Goal: Entertainment & Leisure: Browse casually

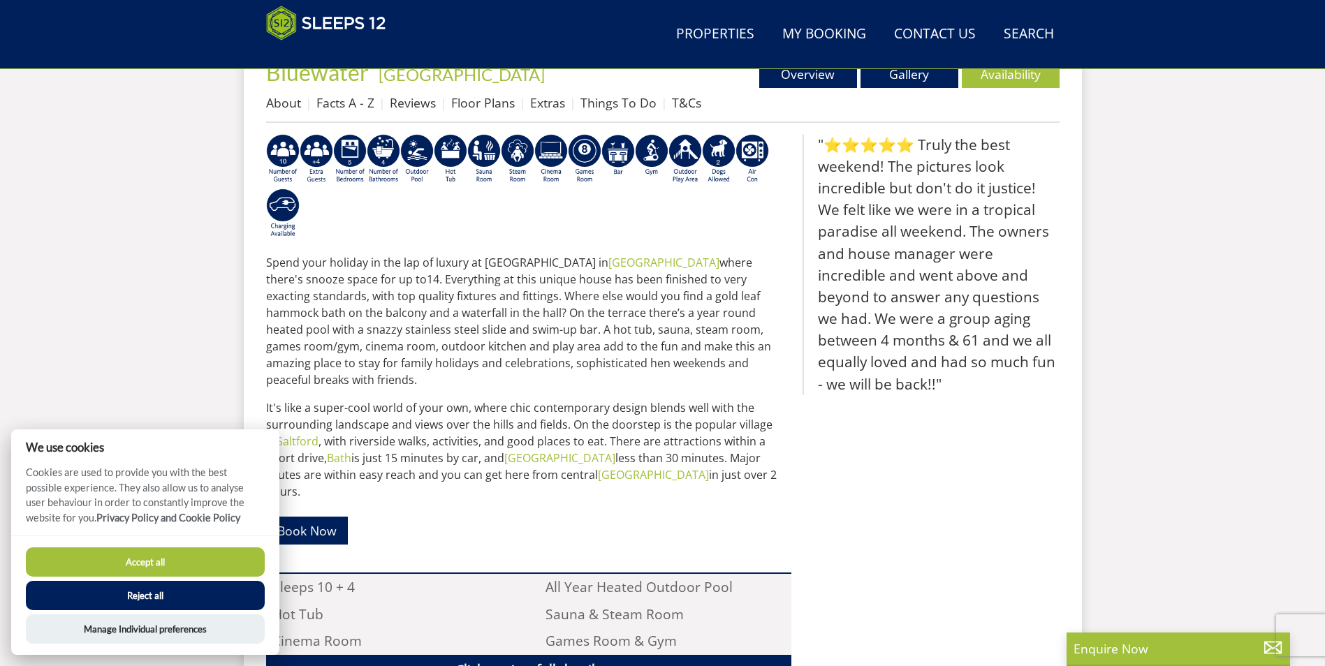
scroll to position [447, 0]
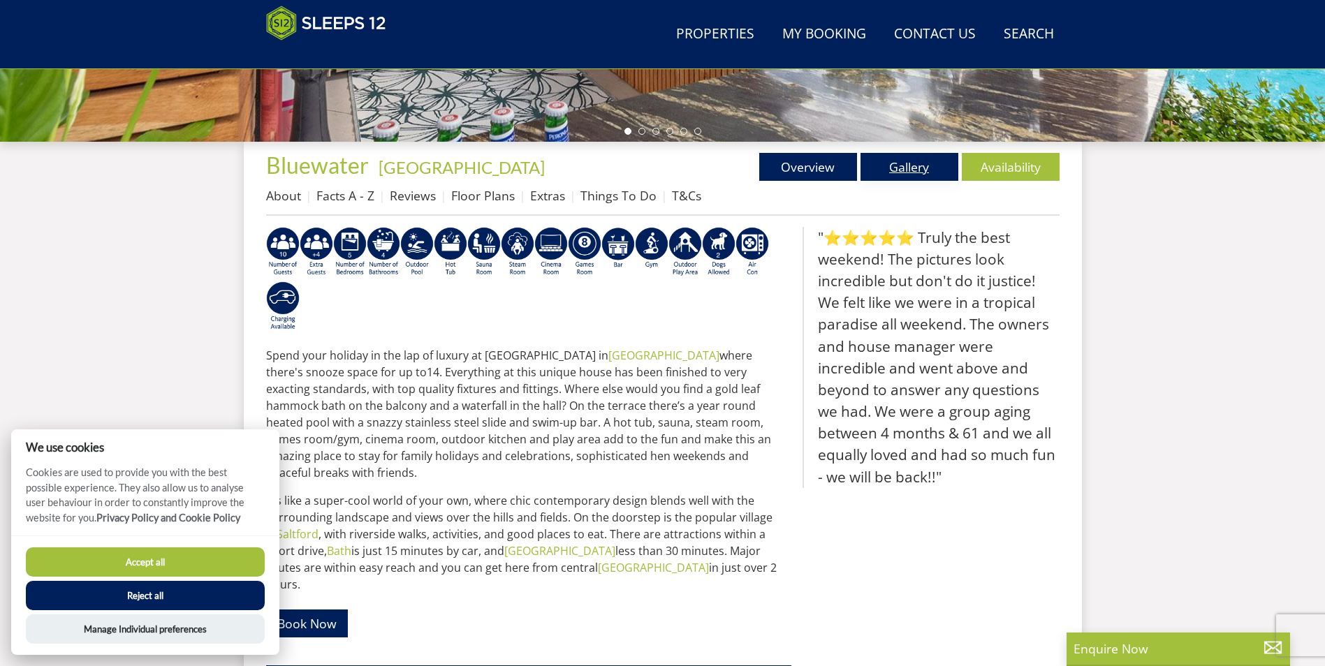
click at [899, 163] on link "Gallery" at bounding box center [910, 167] width 98 height 28
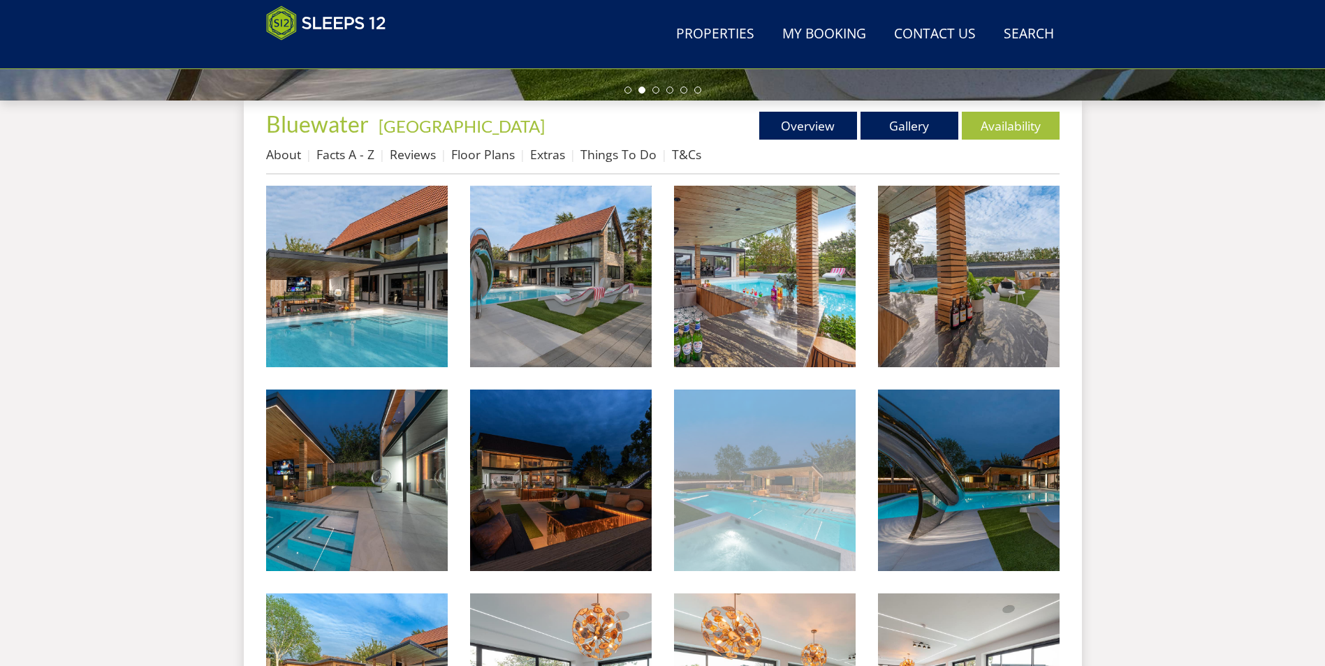
scroll to position [503, 0]
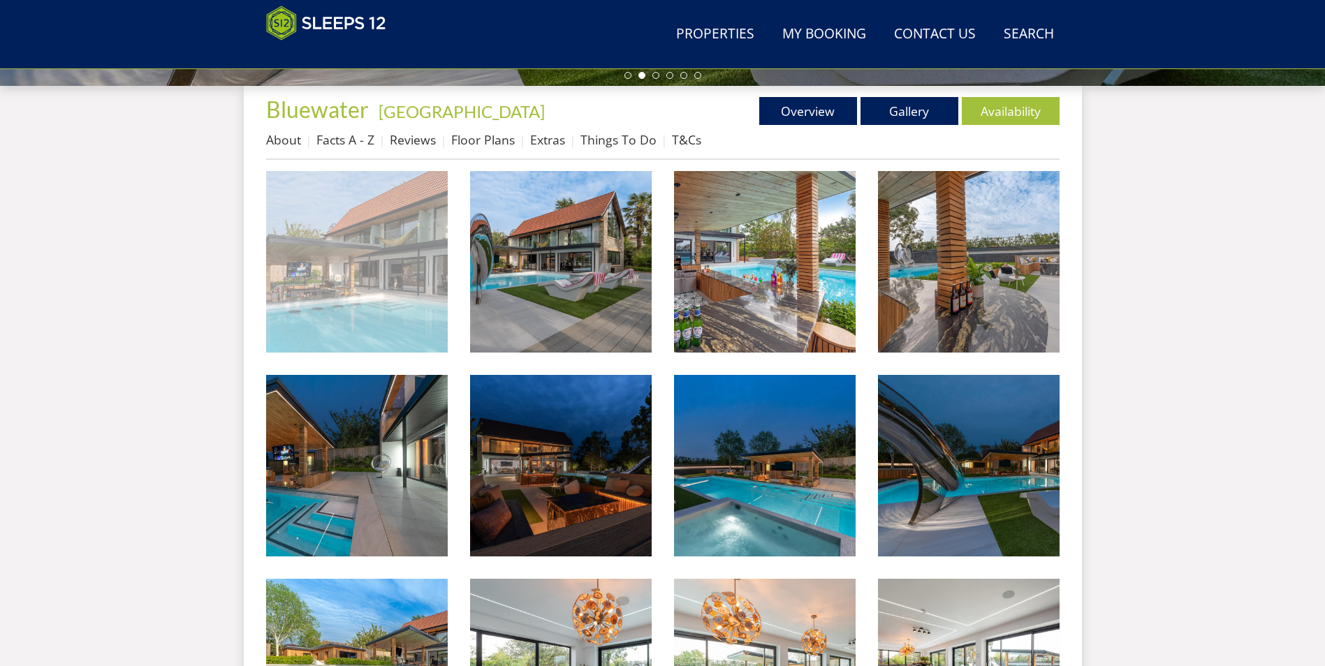
click at [361, 291] on img at bounding box center [357, 262] width 182 height 182
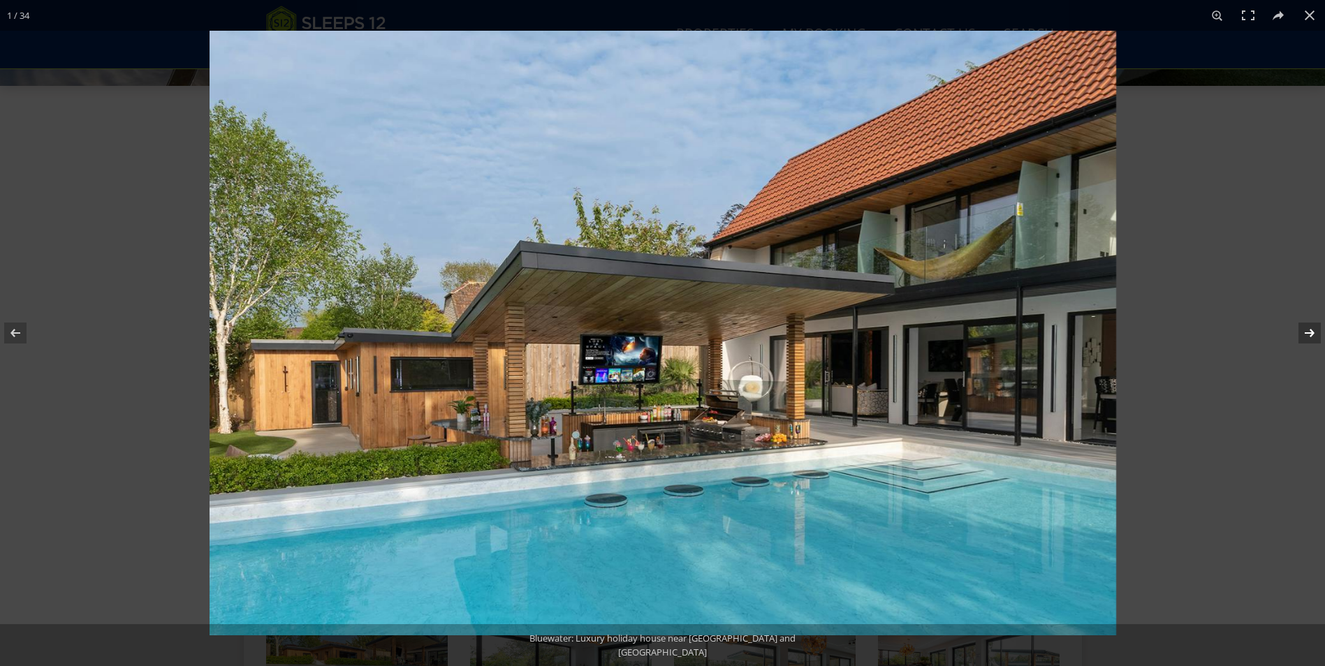
click at [1311, 326] on button at bounding box center [1300, 333] width 49 height 70
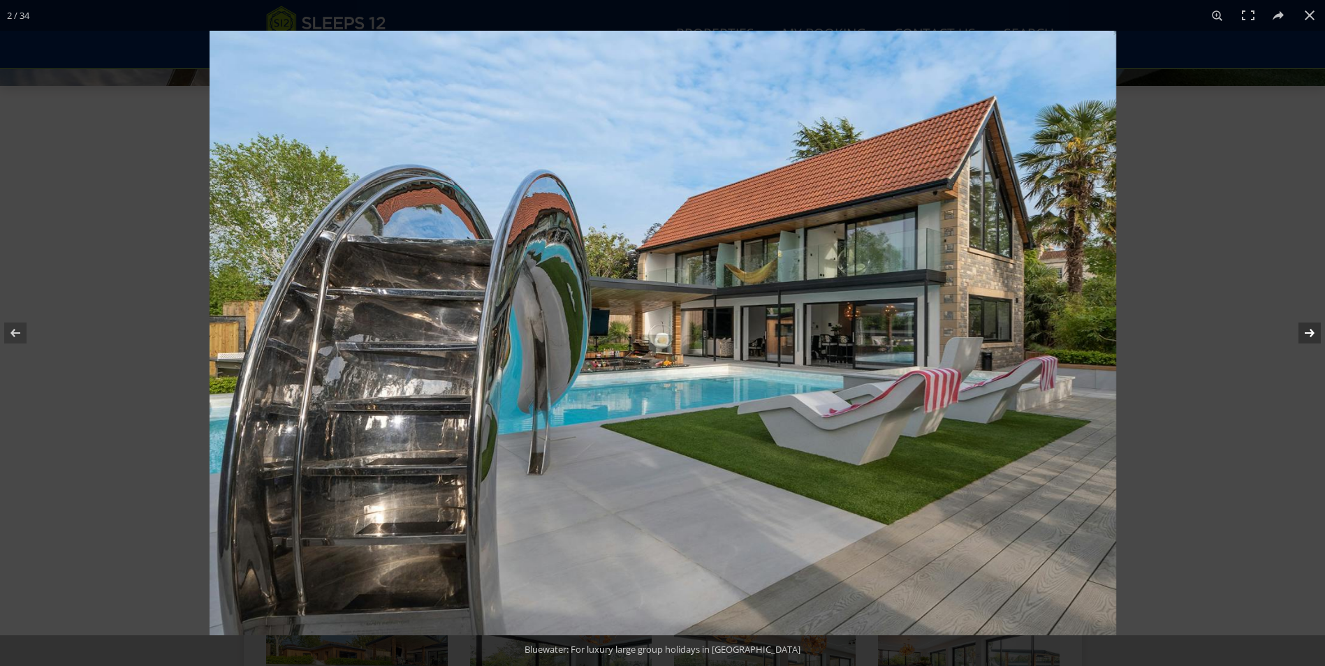
click at [1311, 326] on button at bounding box center [1300, 333] width 49 height 70
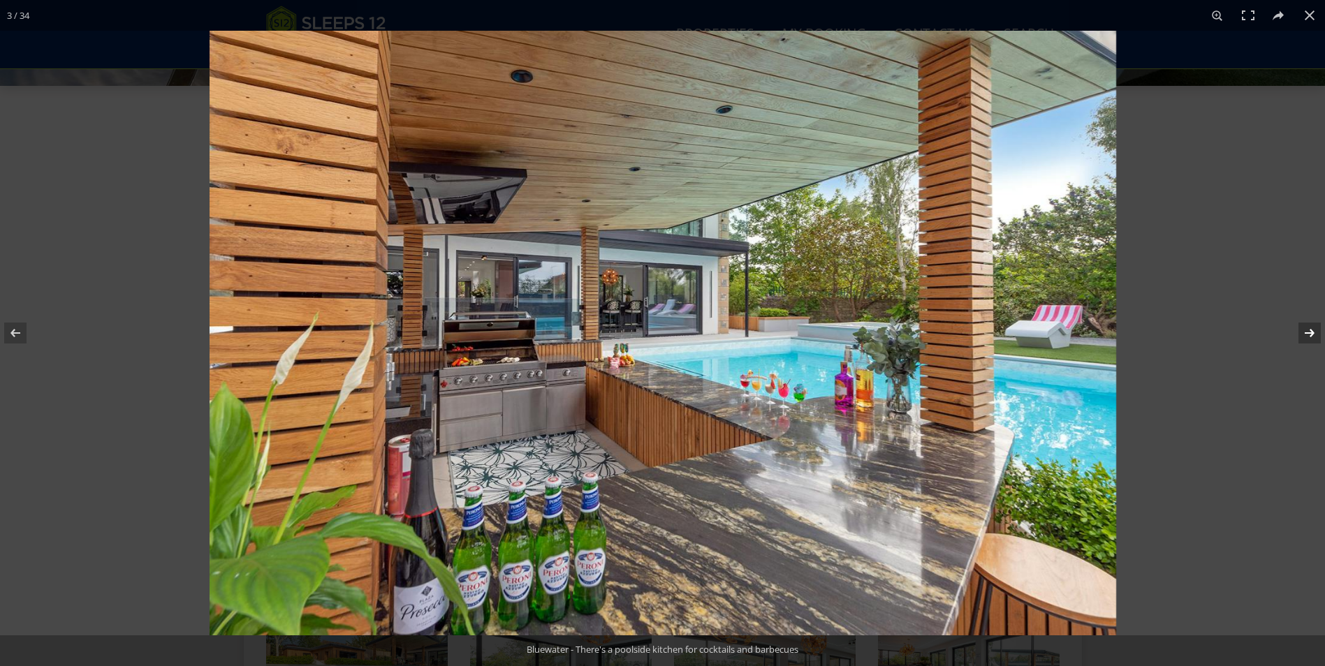
click at [1311, 326] on button at bounding box center [1300, 333] width 49 height 70
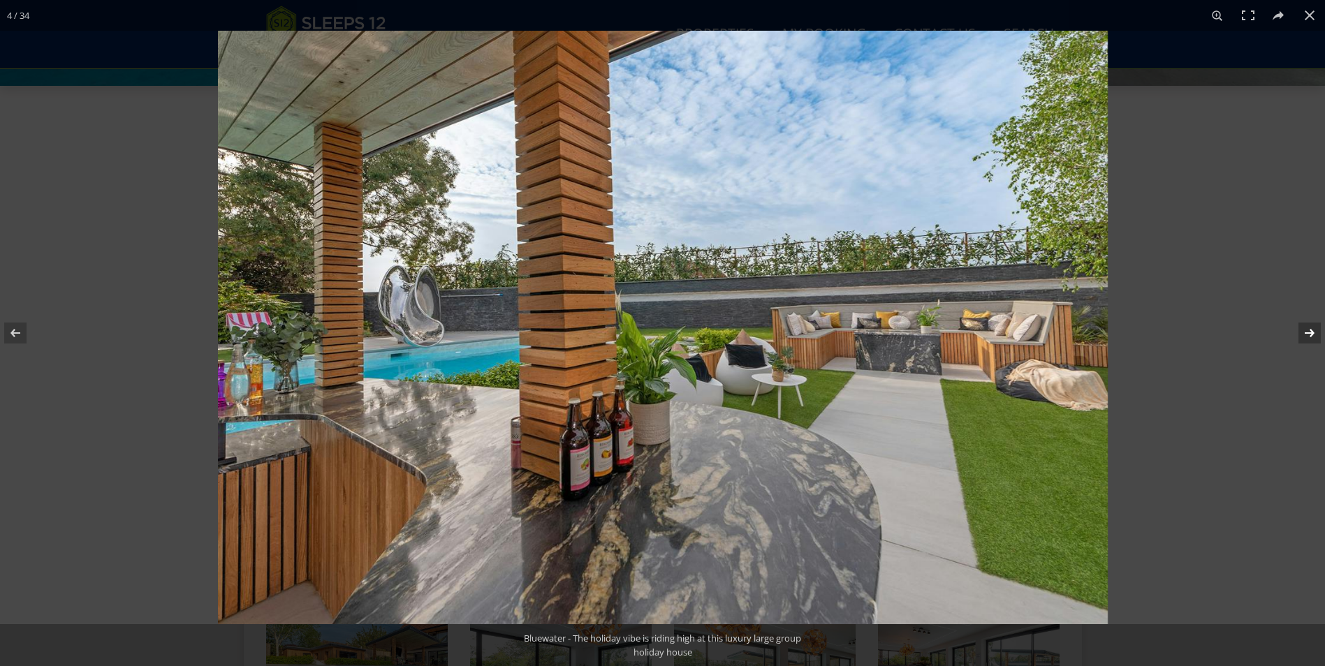
click at [1311, 326] on button at bounding box center [1300, 333] width 49 height 70
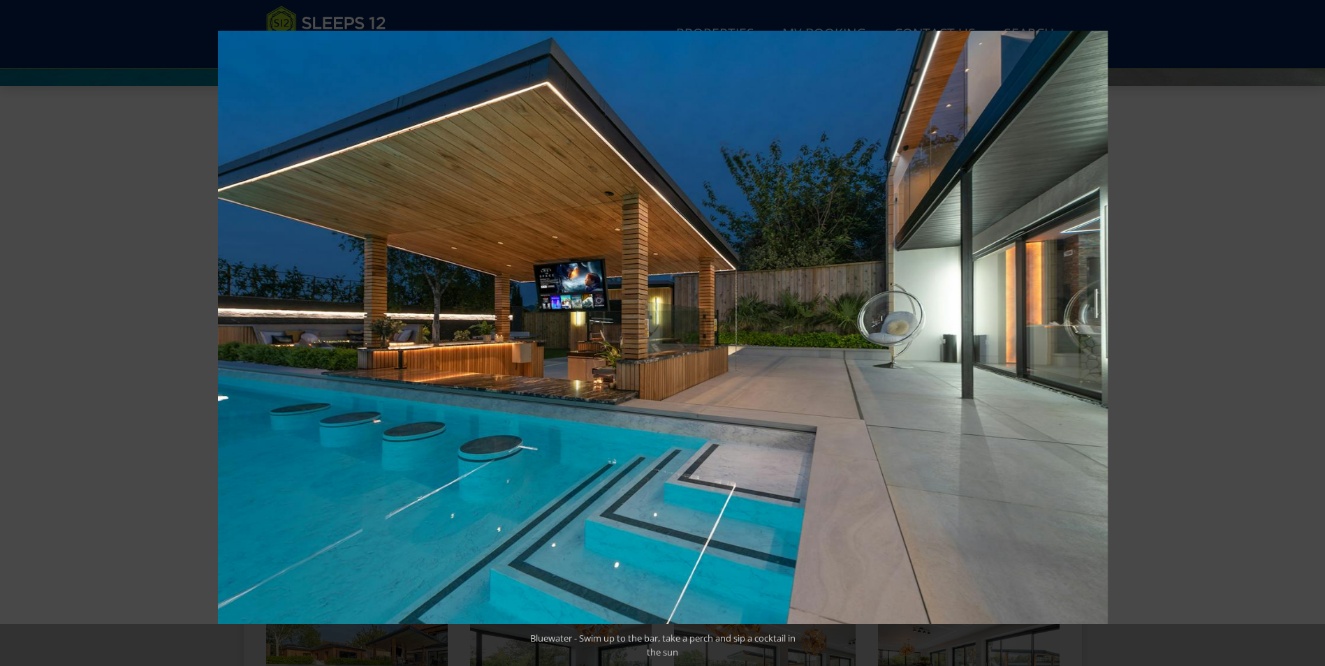
click at [1311, 326] on button at bounding box center [1300, 333] width 49 height 70
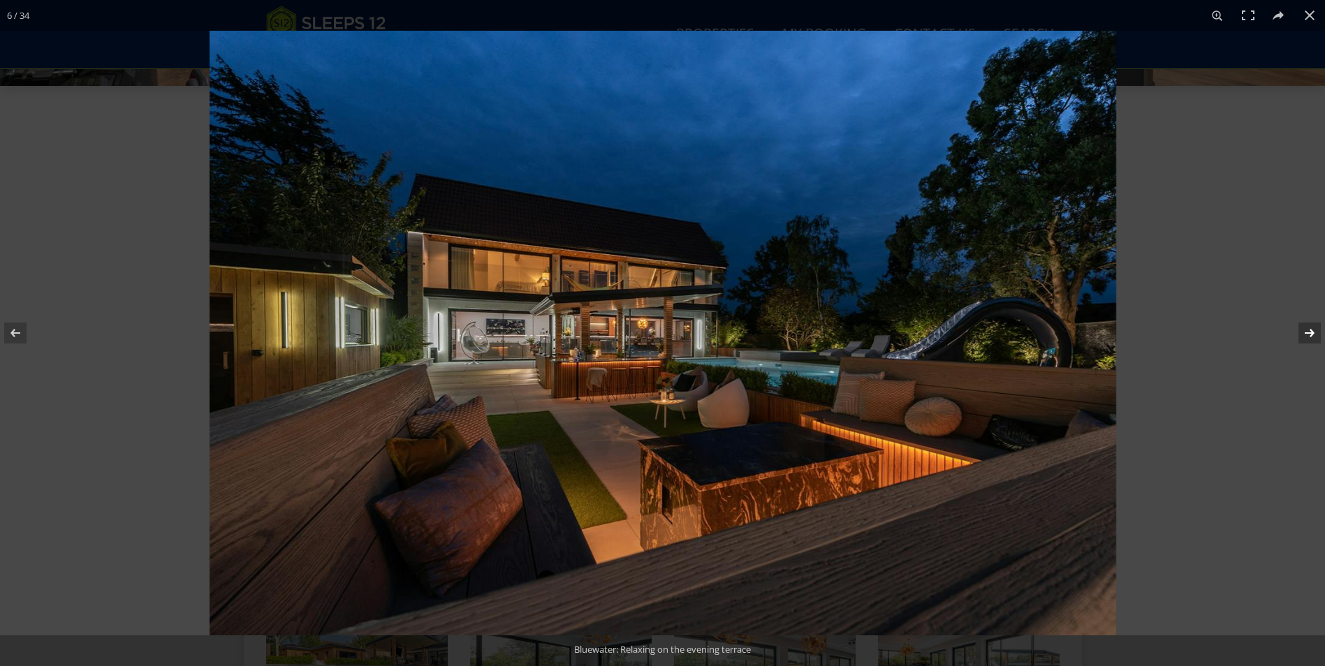
click at [1310, 328] on button at bounding box center [1300, 333] width 49 height 70
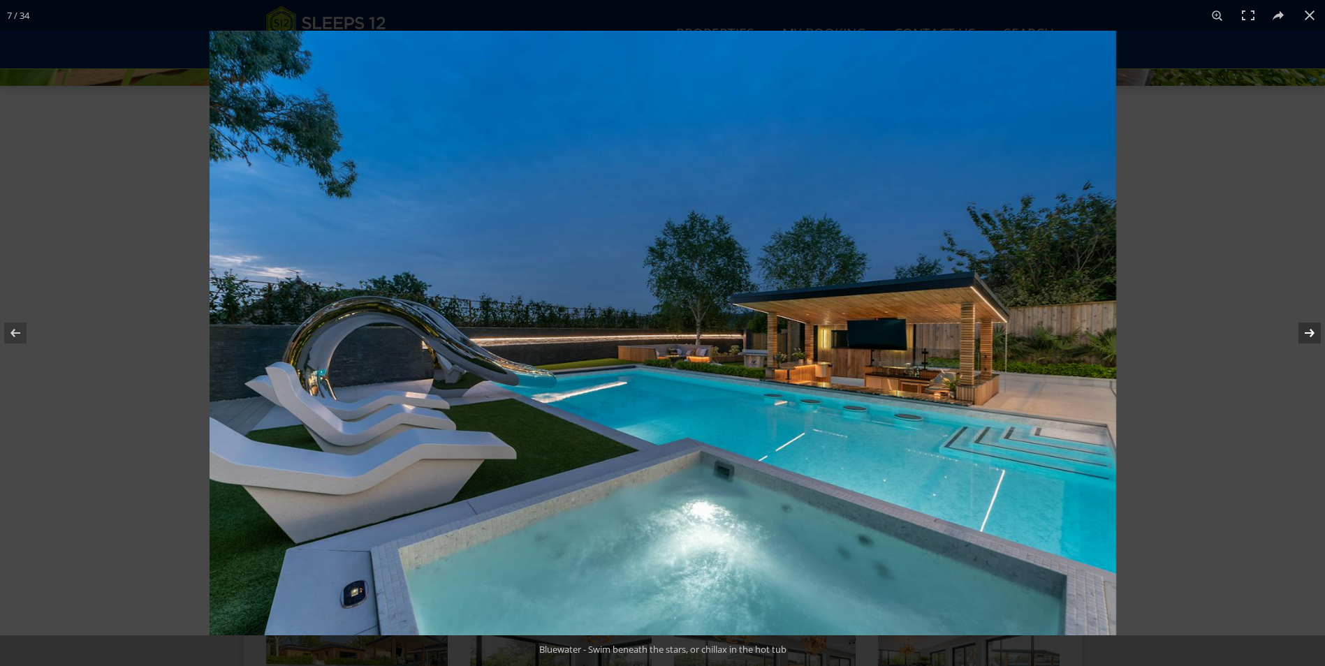
click at [1310, 328] on button at bounding box center [1300, 333] width 49 height 70
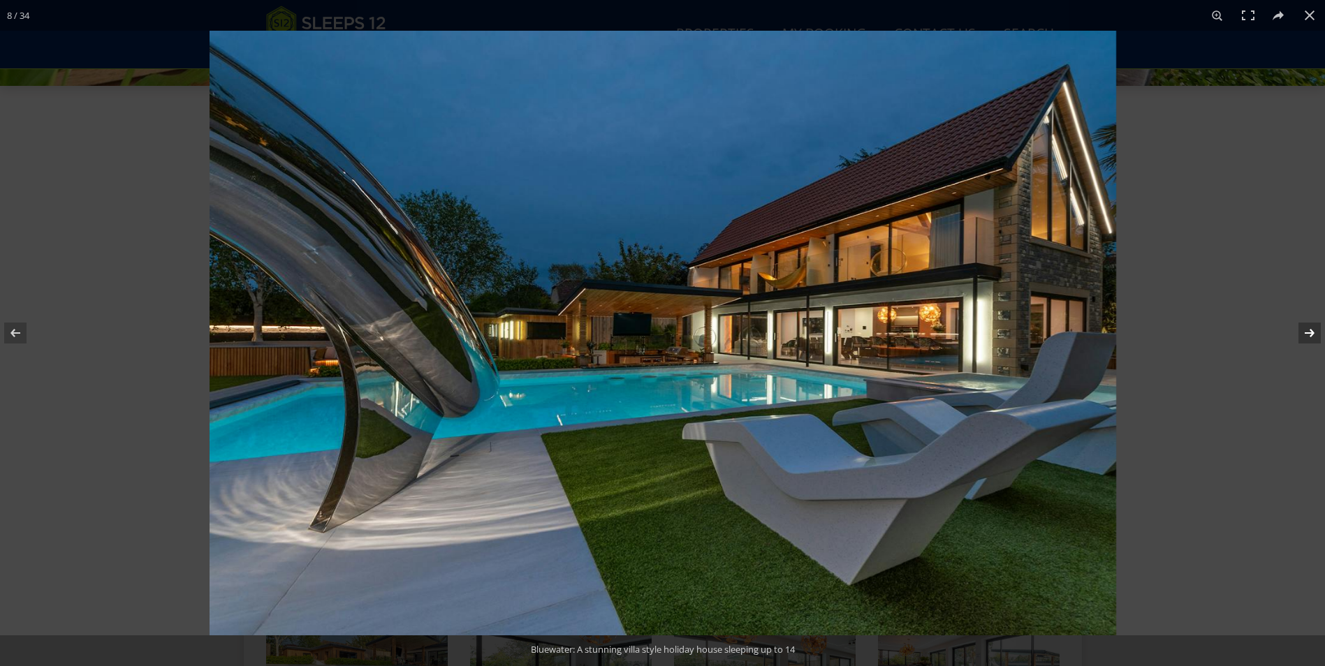
click at [1310, 328] on button at bounding box center [1300, 333] width 49 height 70
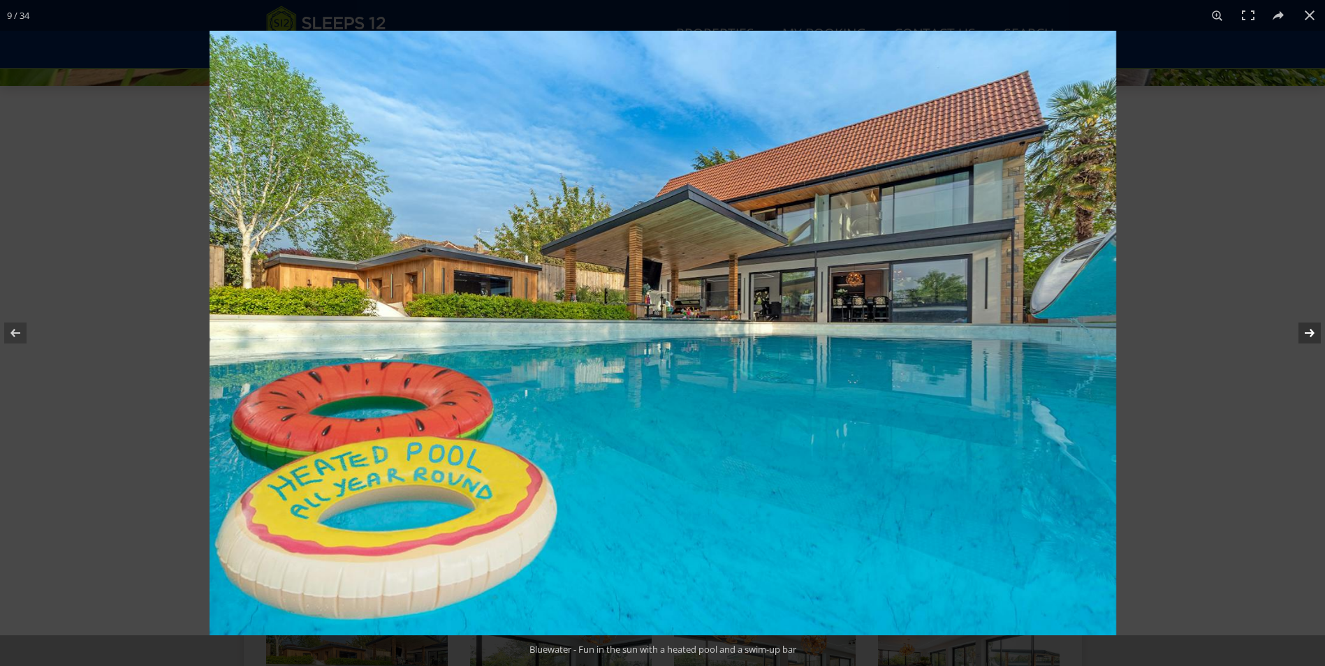
click at [1310, 328] on button at bounding box center [1300, 333] width 49 height 70
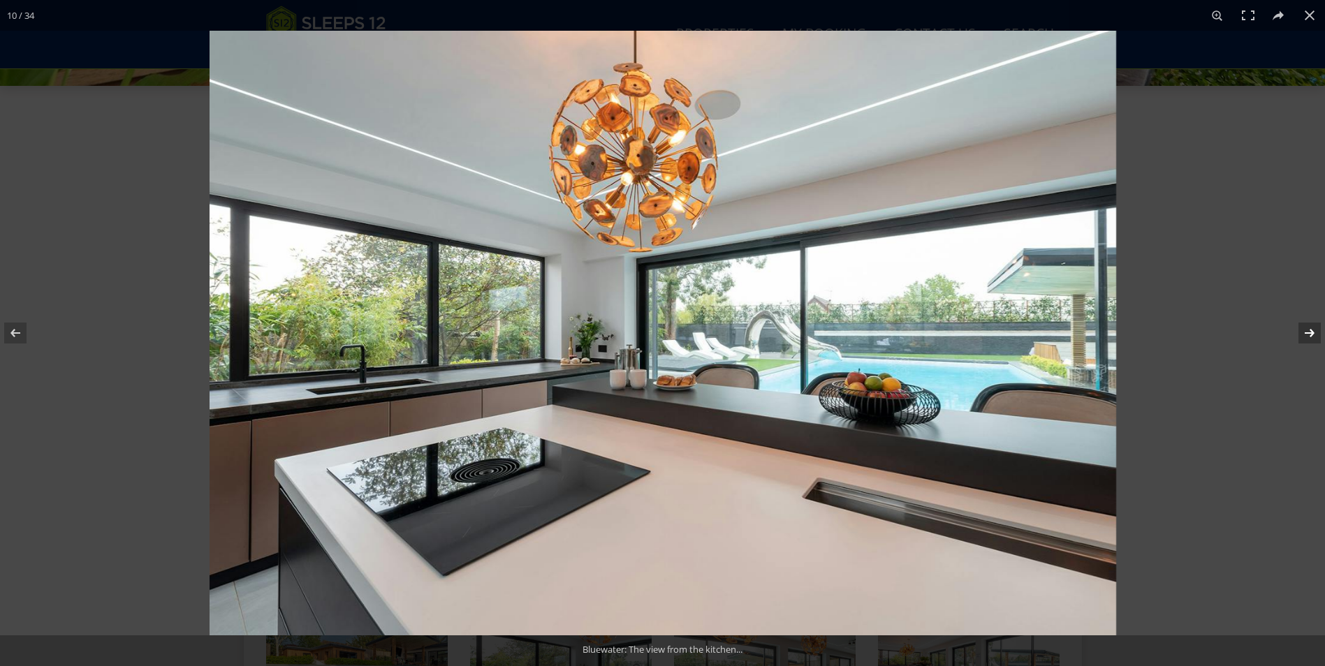
click at [1310, 328] on button at bounding box center [1300, 333] width 49 height 70
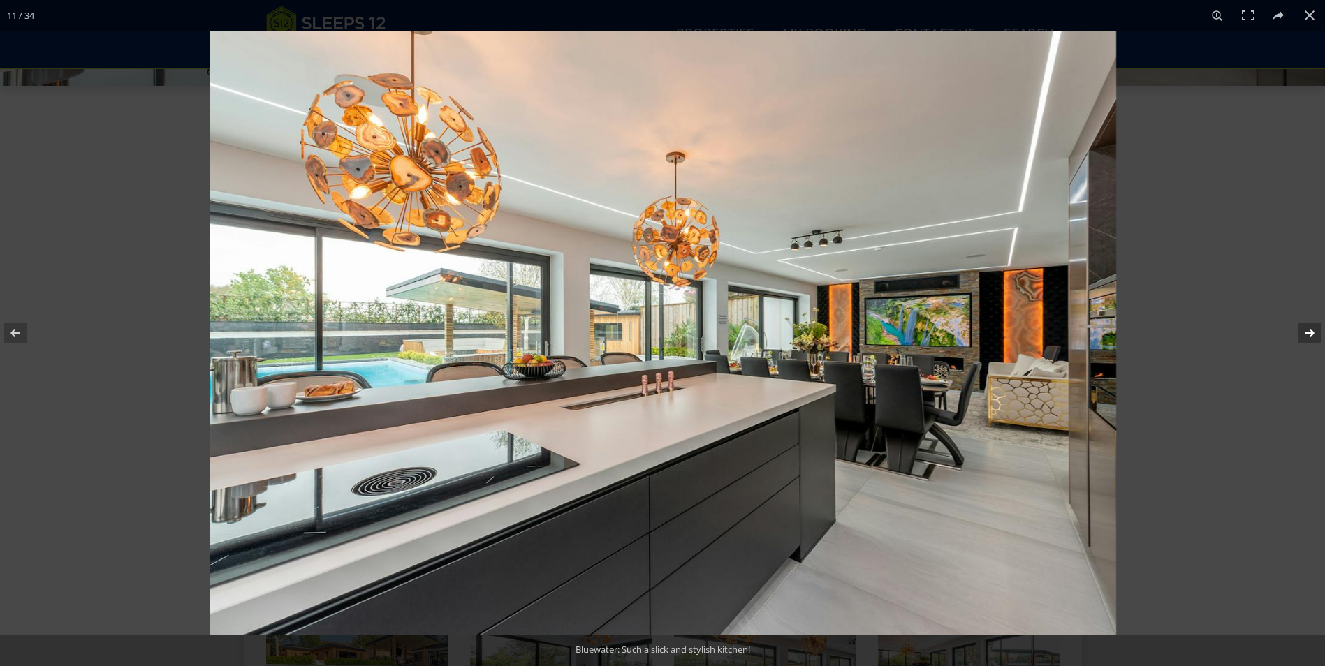
click at [1310, 328] on button at bounding box center [1300, 333] width 49 height 70
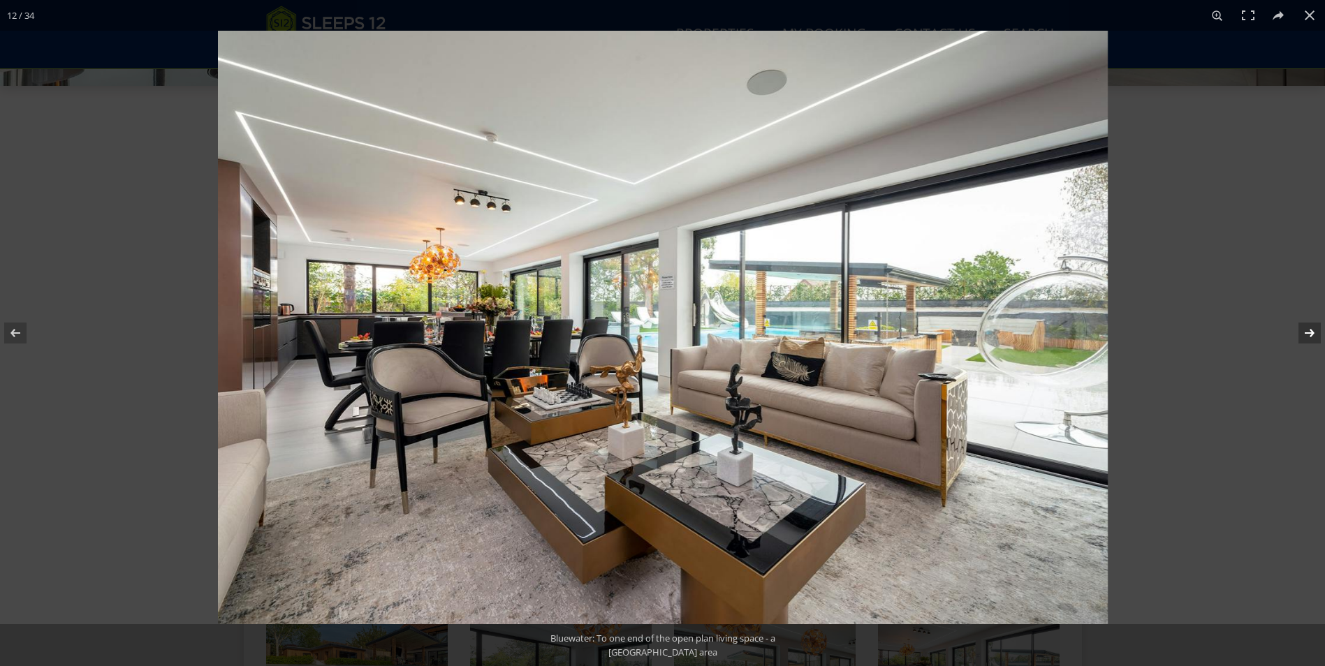
click at [1310, 328] on button at bounding box center [1300, 333] width 49 height 70
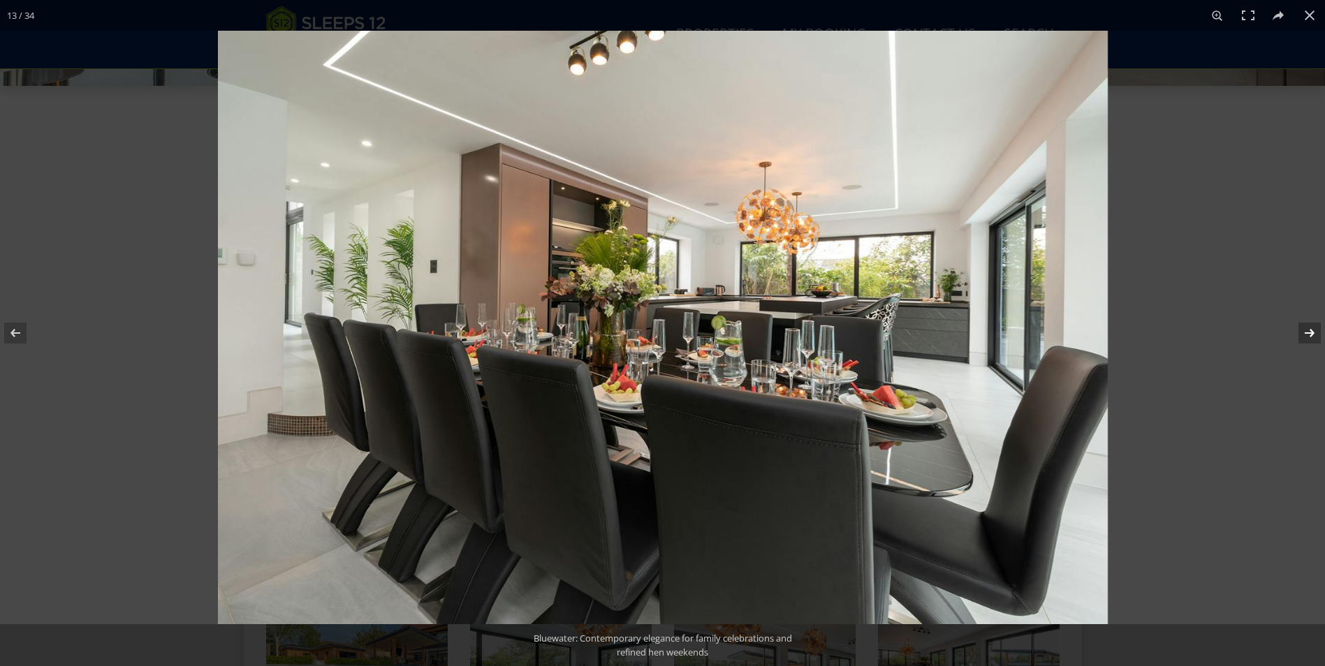
click at [1310, 328] on button at bounding box center [1300, 333] width 49 height 70
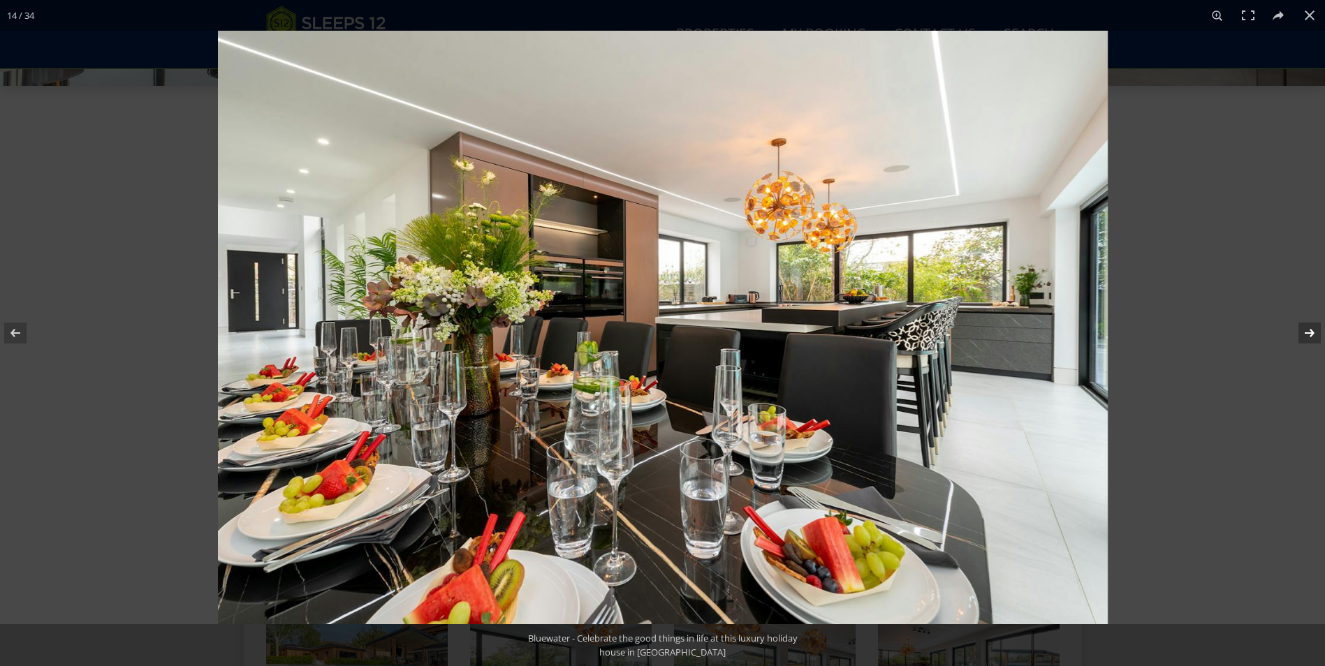
click at [1310, 328] on button at bounding box center [1300, 333] width 49 height 70
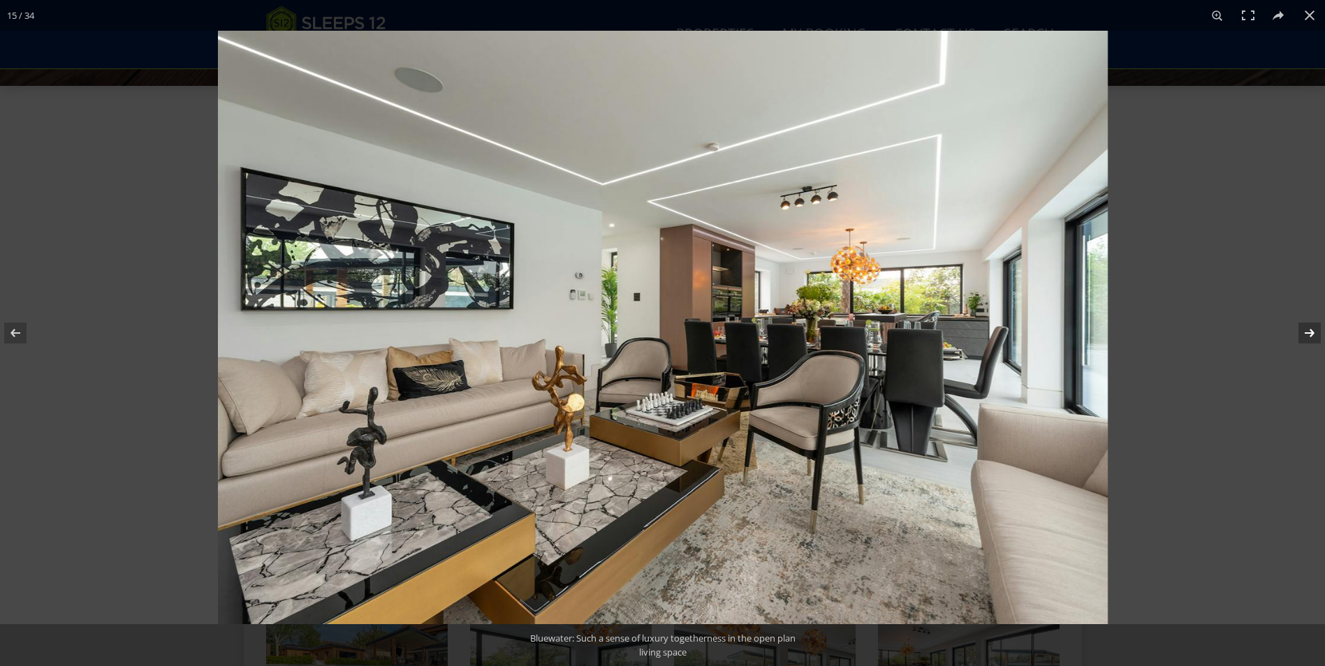
click at [1310, 328] on button at bounding box center [1300, 333] width 49 height 70
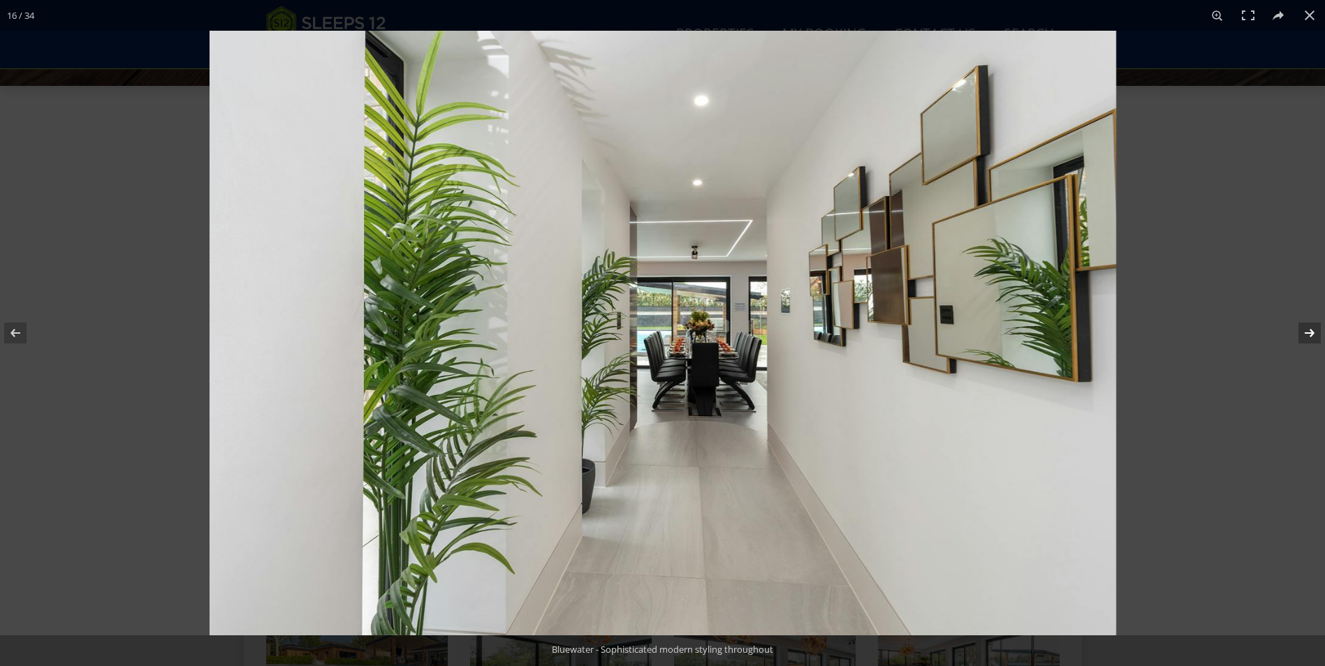
click at [1310, 328] on button at bounding box center [1300, 333] width 49 height 70
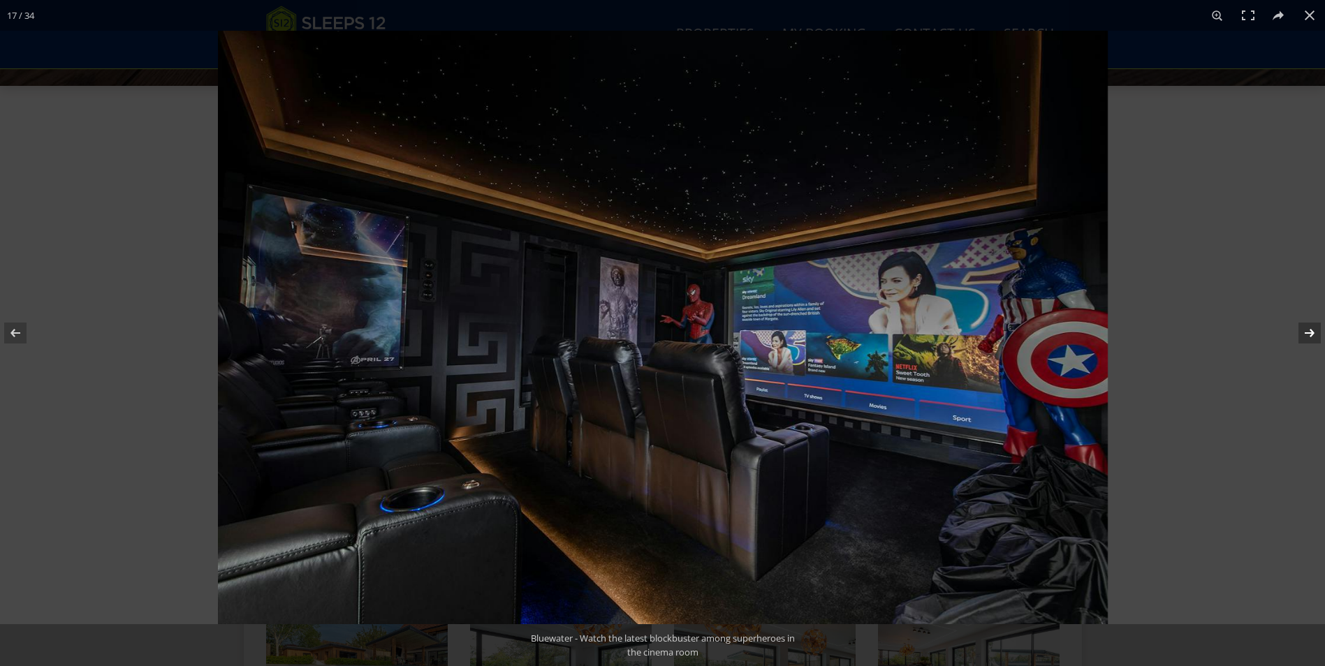
click at [1310, 328] on button at bounding box center [1300, 333] width 49 height 70
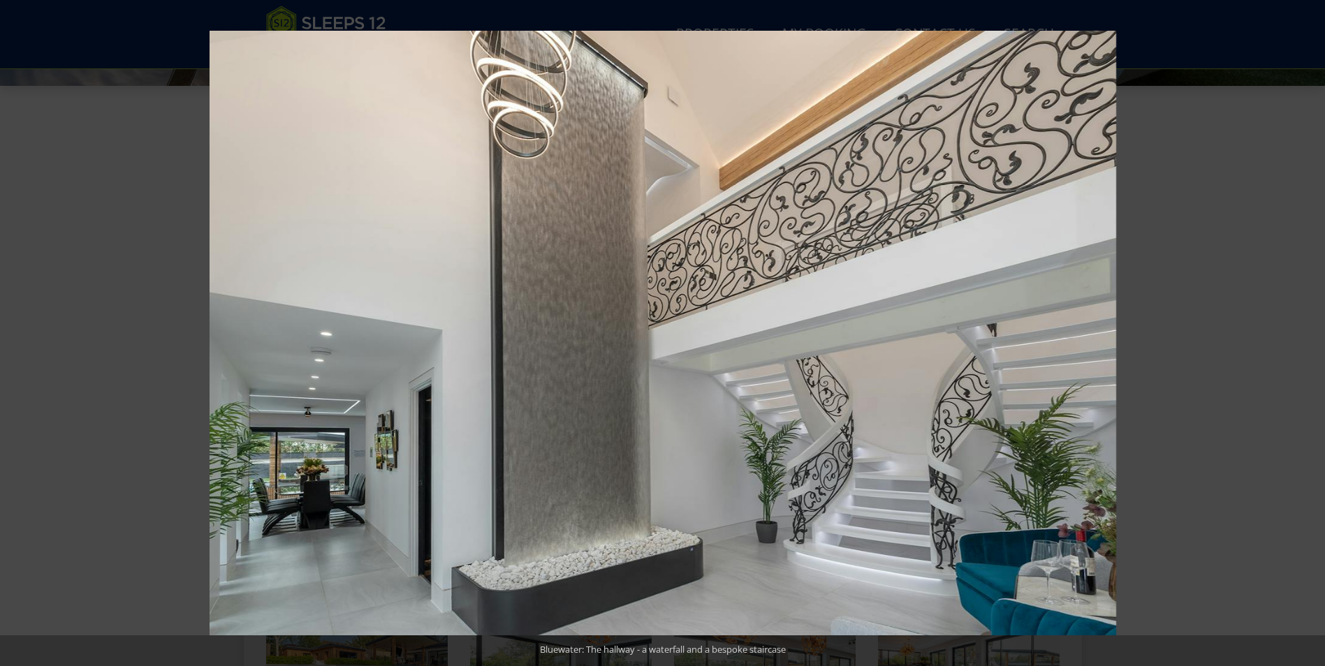
click at [1310, 328] on button at bounding box center [1300, 333] width 49 height 70
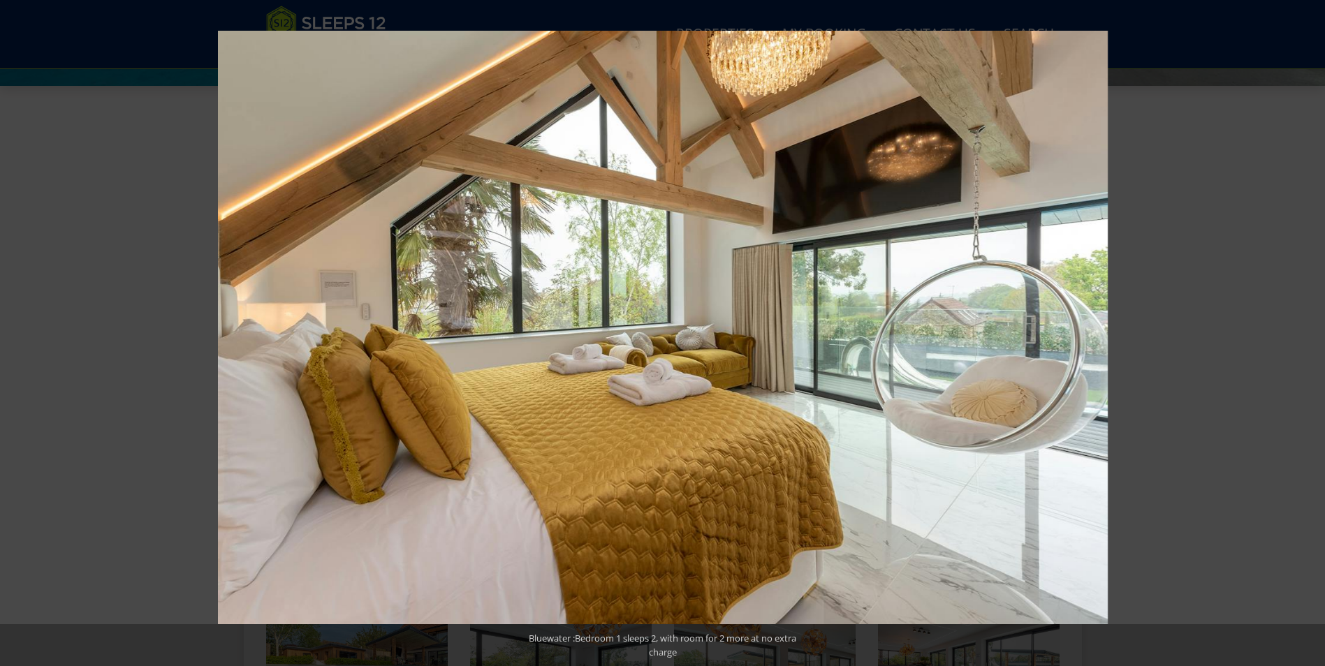
click at [1310, 328] on button at bounding box center [1300, 333] width 49 height 70
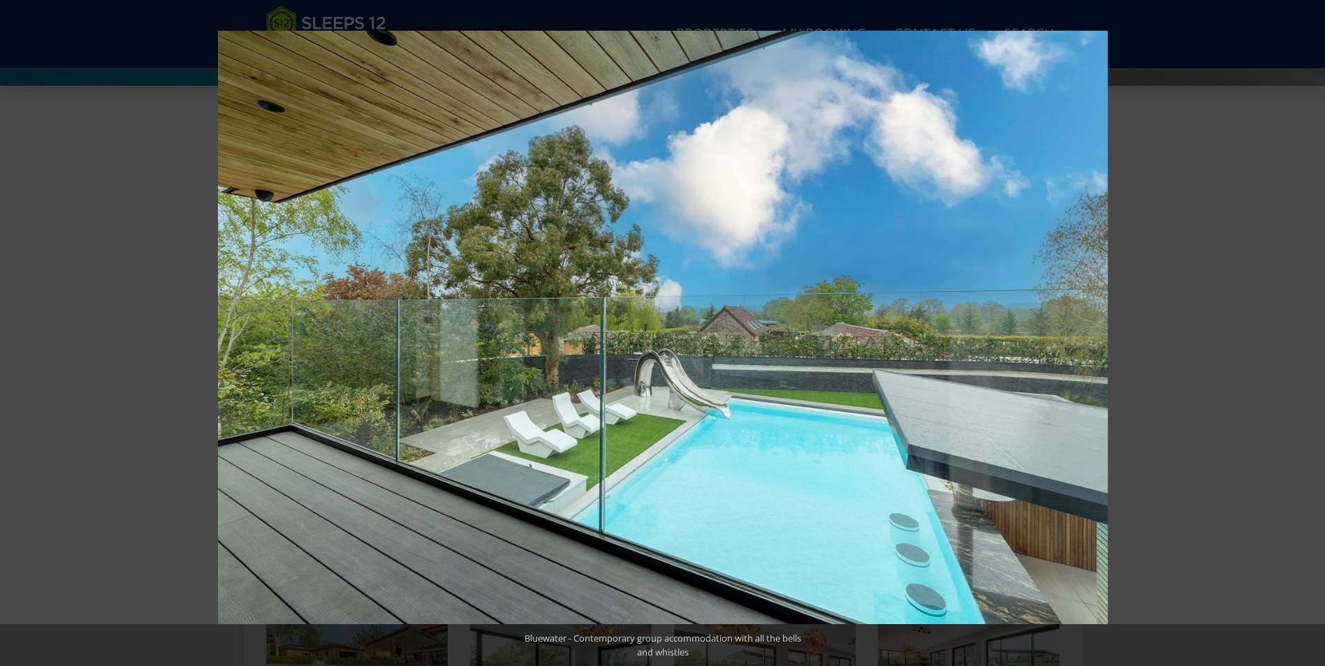
click at [1310, 328] on button at bounding box center [1300, 333] width 49 height 70
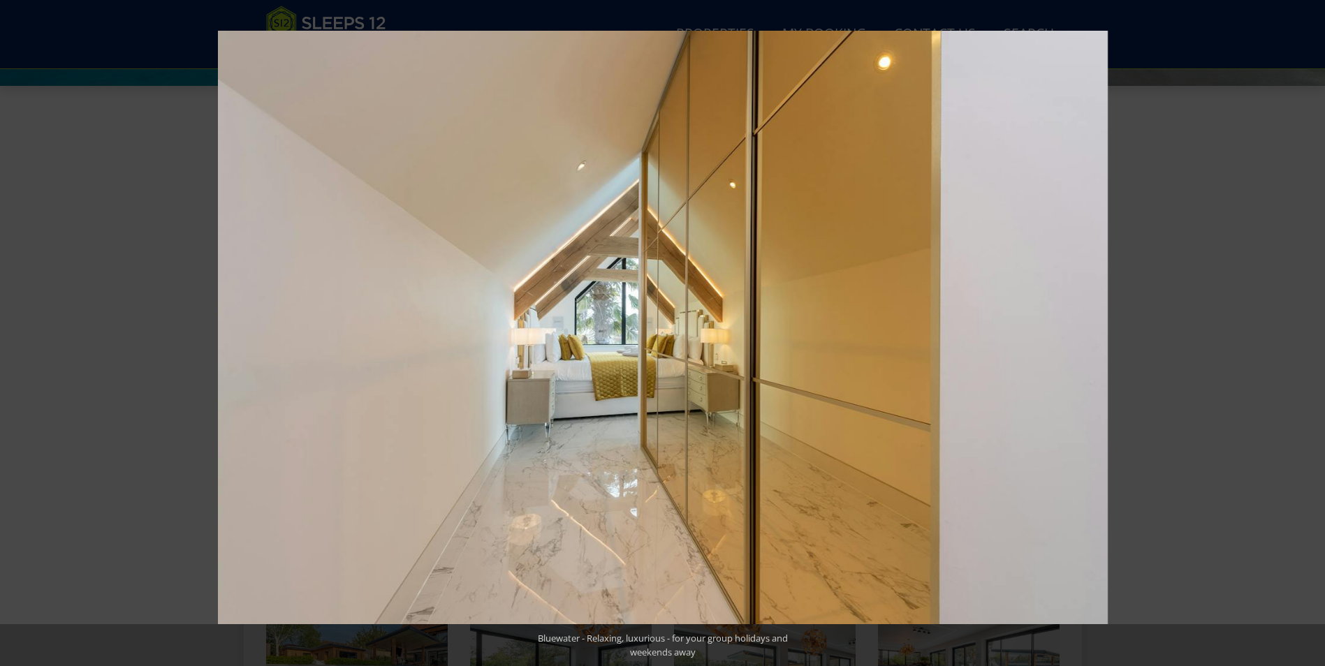
click at [1310, 328] on button at bounding box center [1300, 333] width 49 height 70
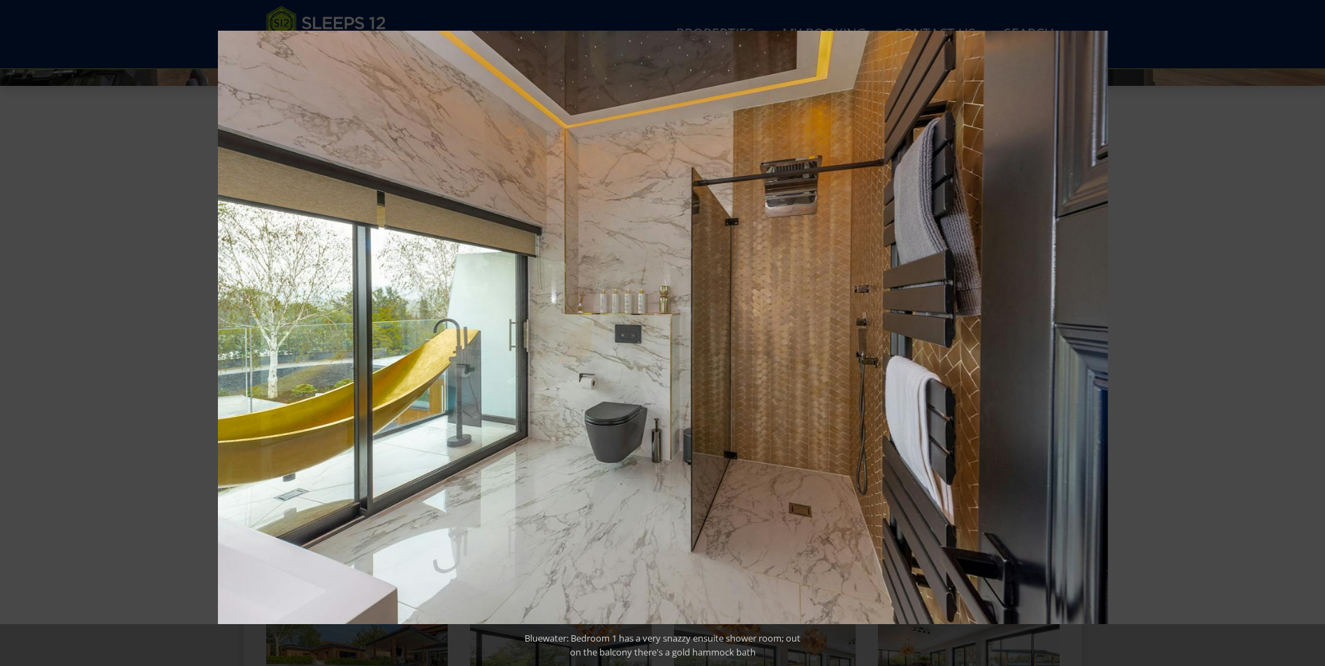
click at [1310, 328] on button at bounding box center [1300, 333] width 49 height 70
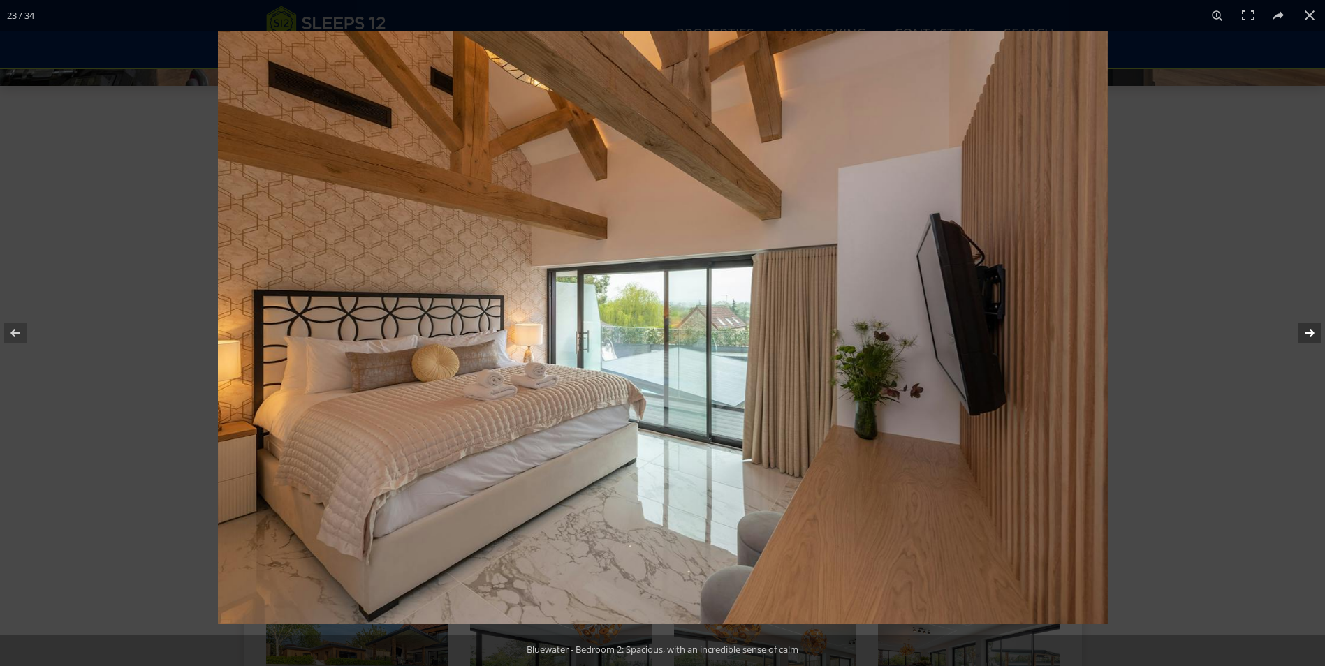
click at [1308, 333] on button at bounding box center [1300, 333] width 49 height 70
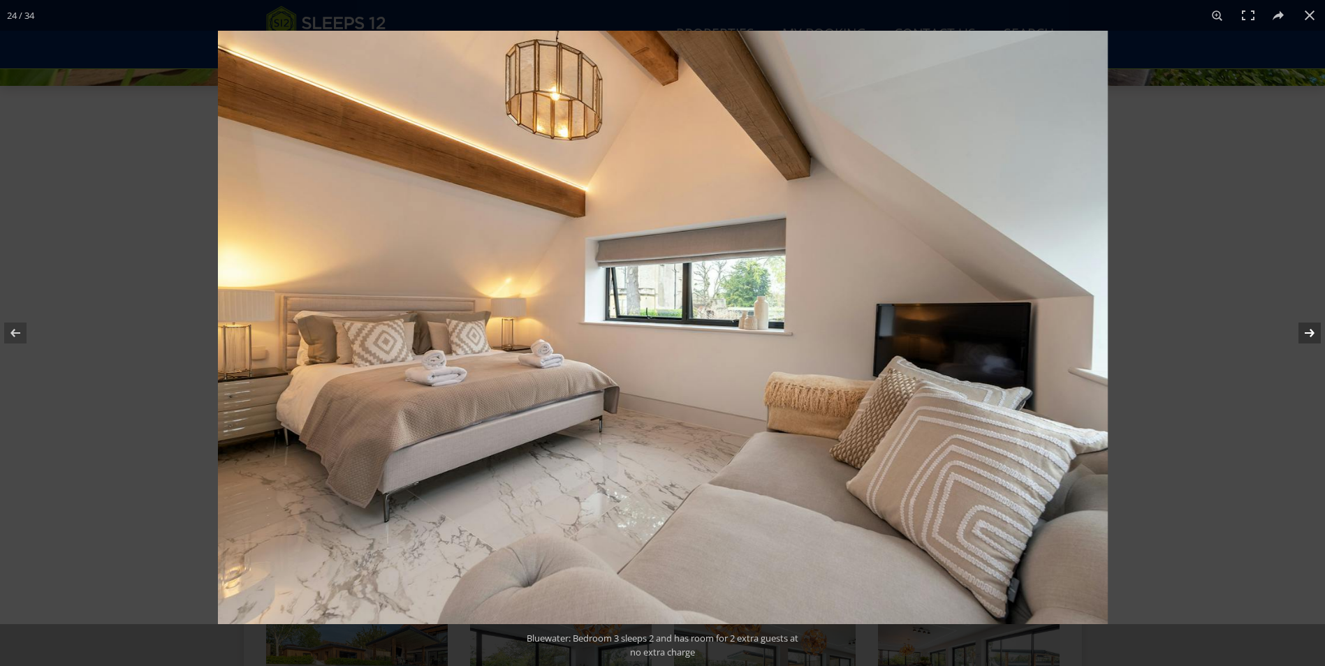
click at [1308, 333] on button at bounding box center [1300, 333] width 49 height 70
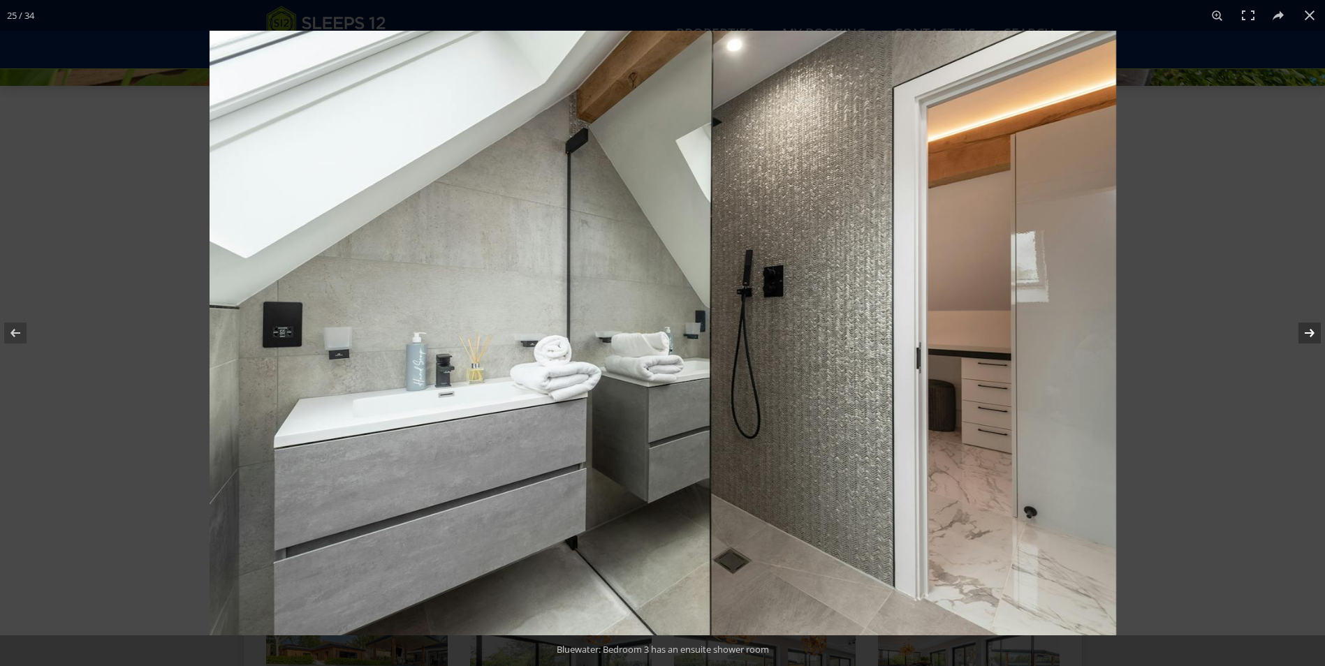
click at [1308, 333] on button at bounding box center [1300, 333] width 49 height 70
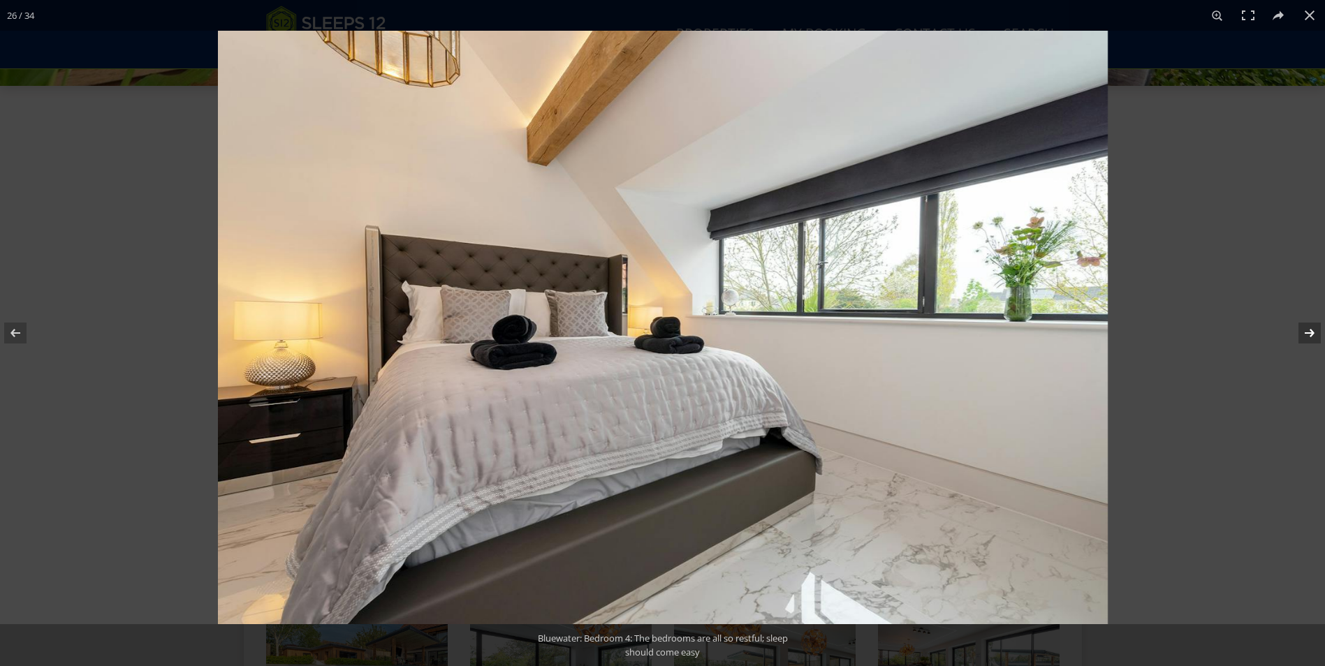
click at [1308, 333] on button at bounding box center [1300, 333] width 49 height 70
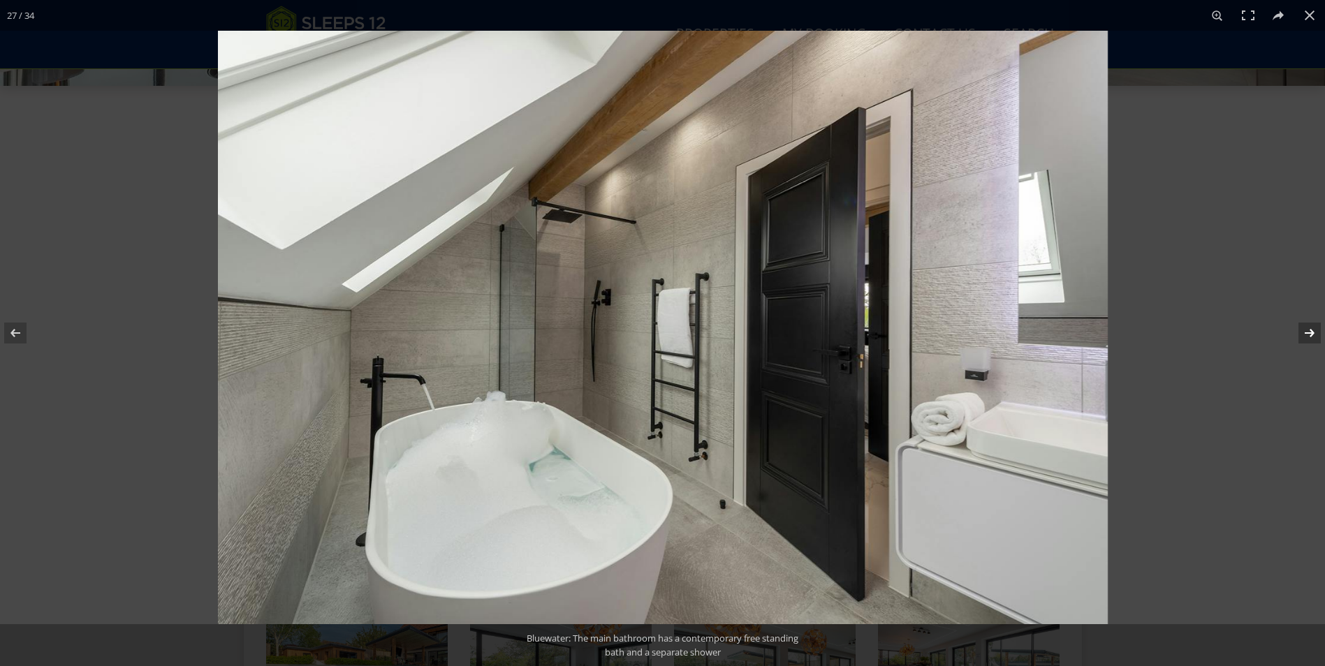
click at [1308, 333] on button at bounding box center [1300, 333] width 49 height 70
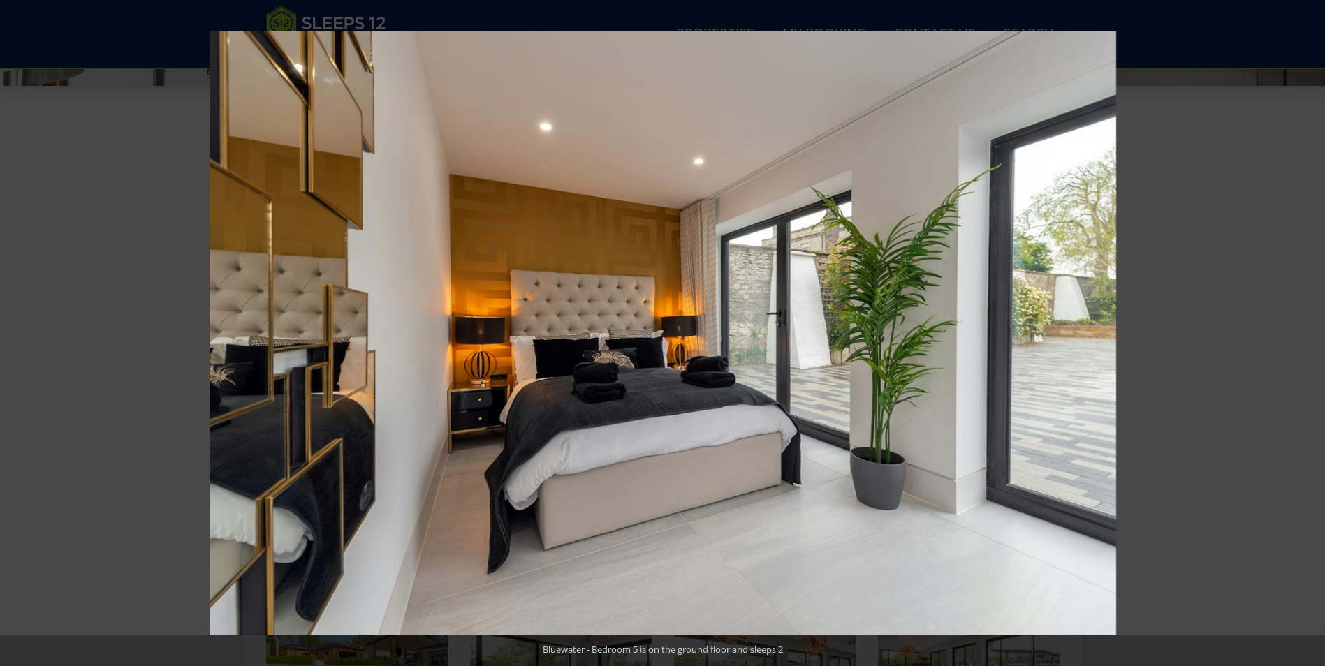
click at [1308, 333] on button at bounding box center [1300, 333] width 49 height 70
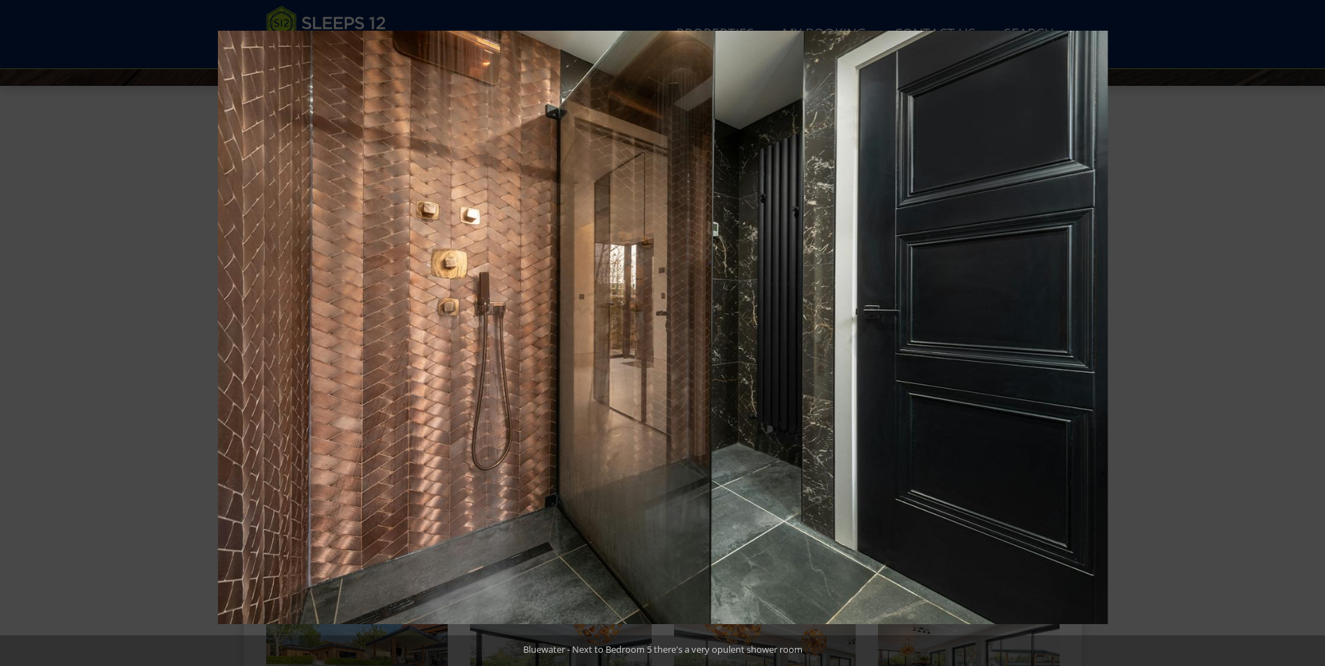
click at [1308, 333] on button at bounding box center [1300, 333] width 49 height 70
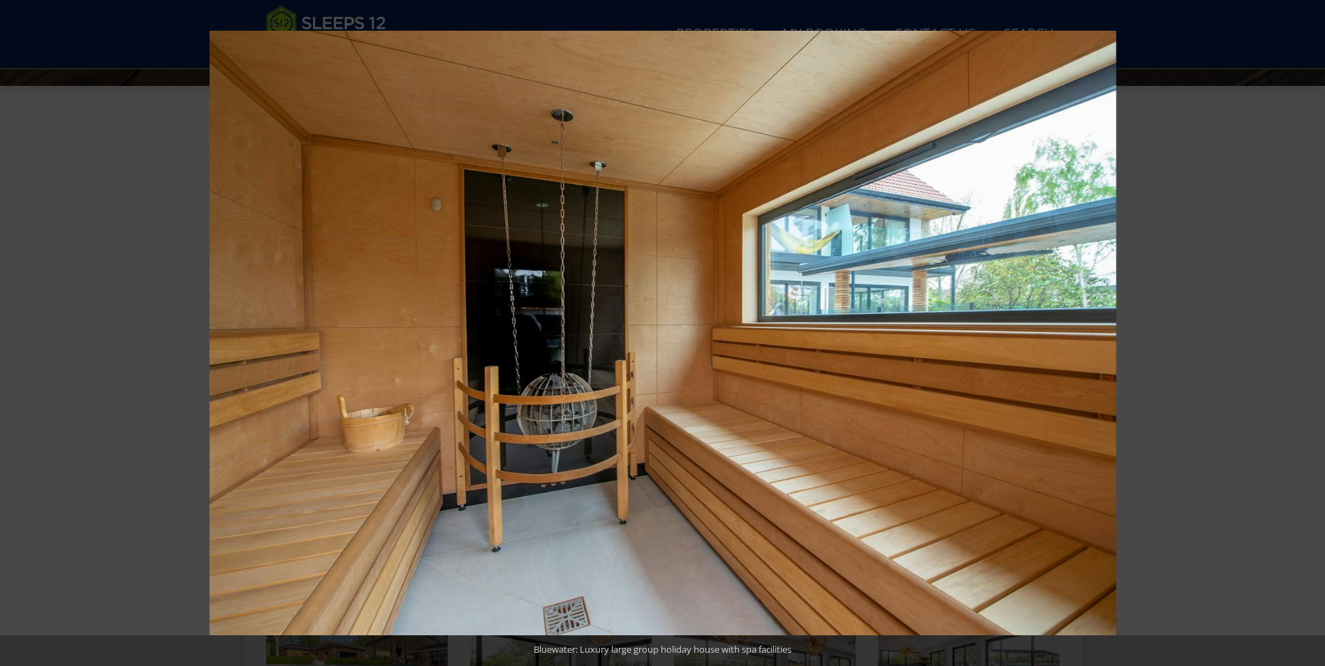
click at [1308, 333] on button at bounding box center [1300, 333] width 49 height 70
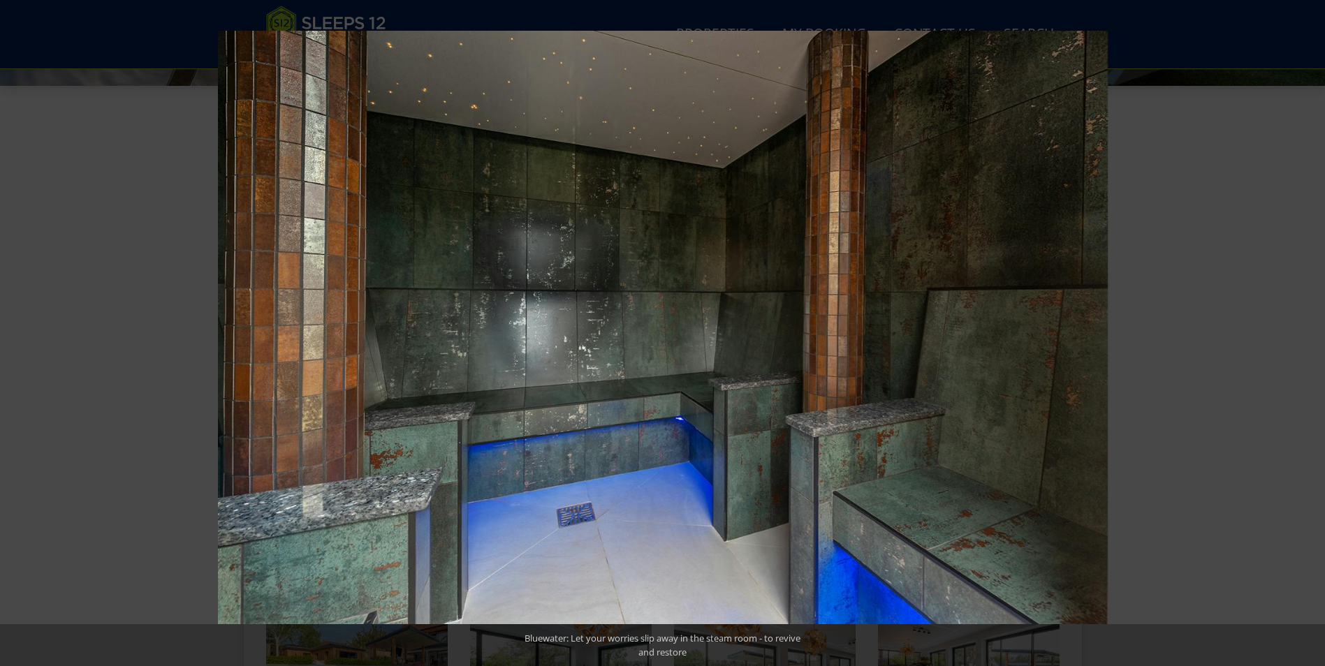
click at [1308, 333] on button at bounding box center [1300, 333] width 49 height 70
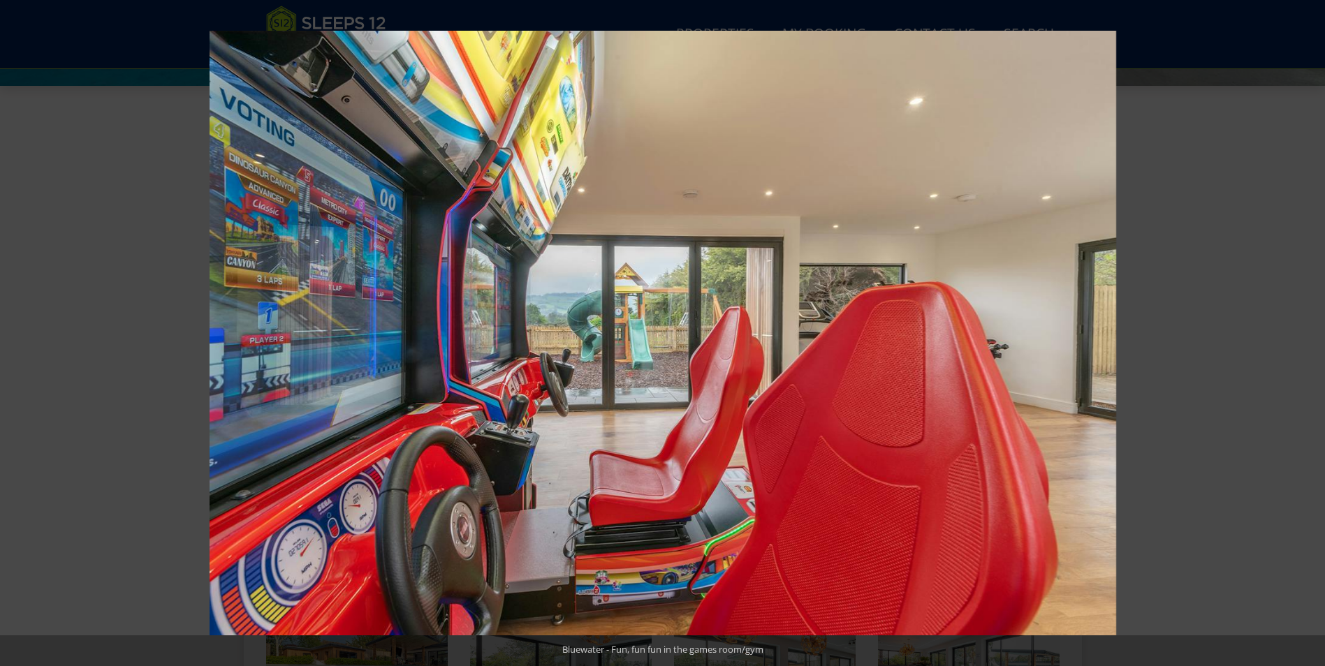
click at [1308, 333] on button at bounding box center [1300, 333] width 49 height 70
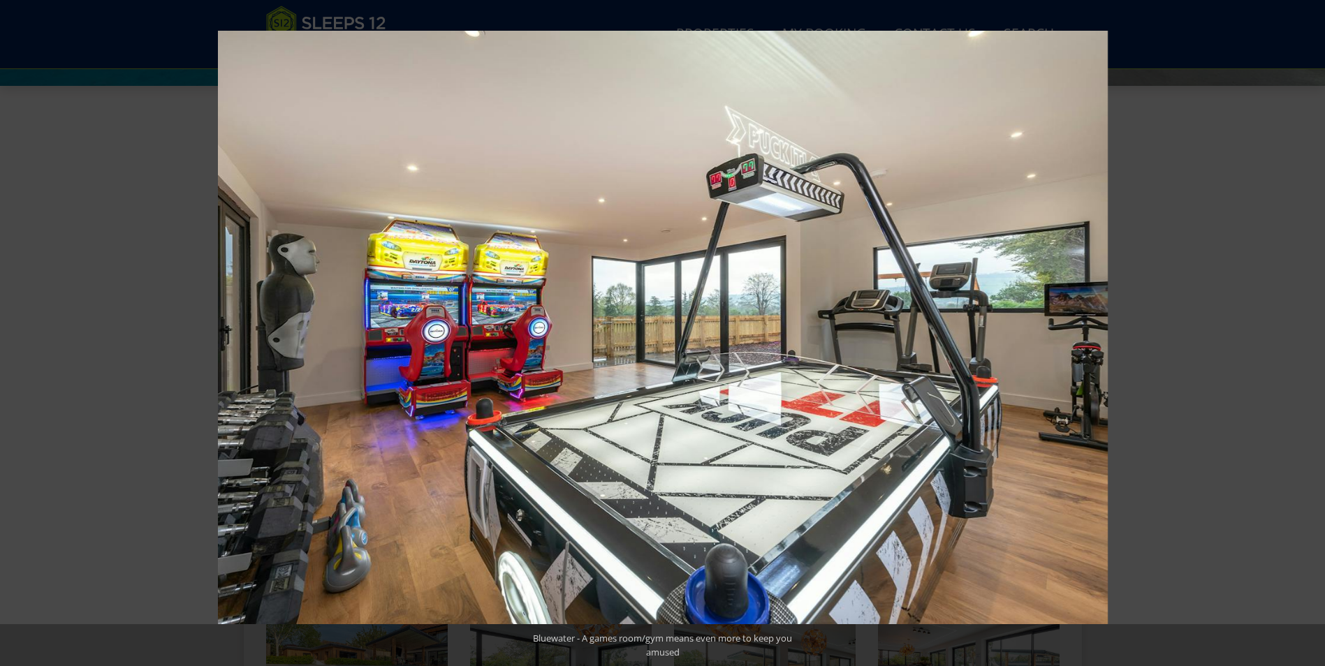
click at [1308, 333] on button at bounding box center [1300, 333] width 49 height 70
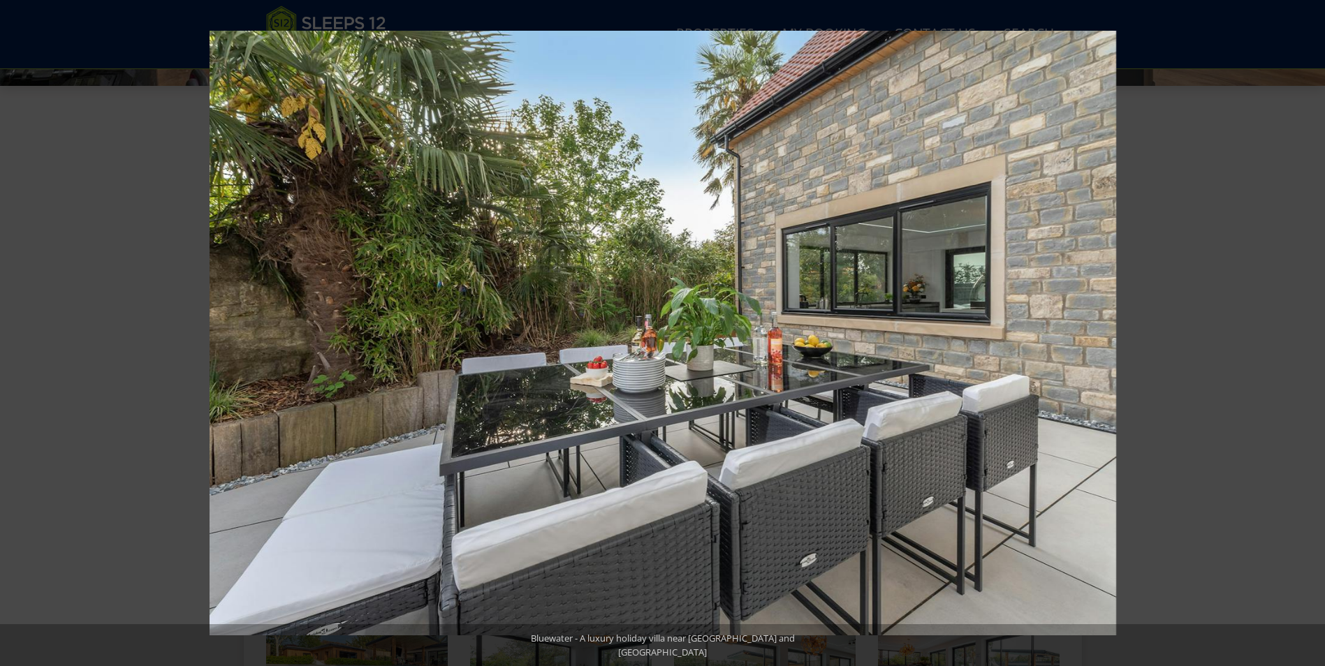
click at [1308, 333] on button at bounding box center [1300, 333] width 49 height 70
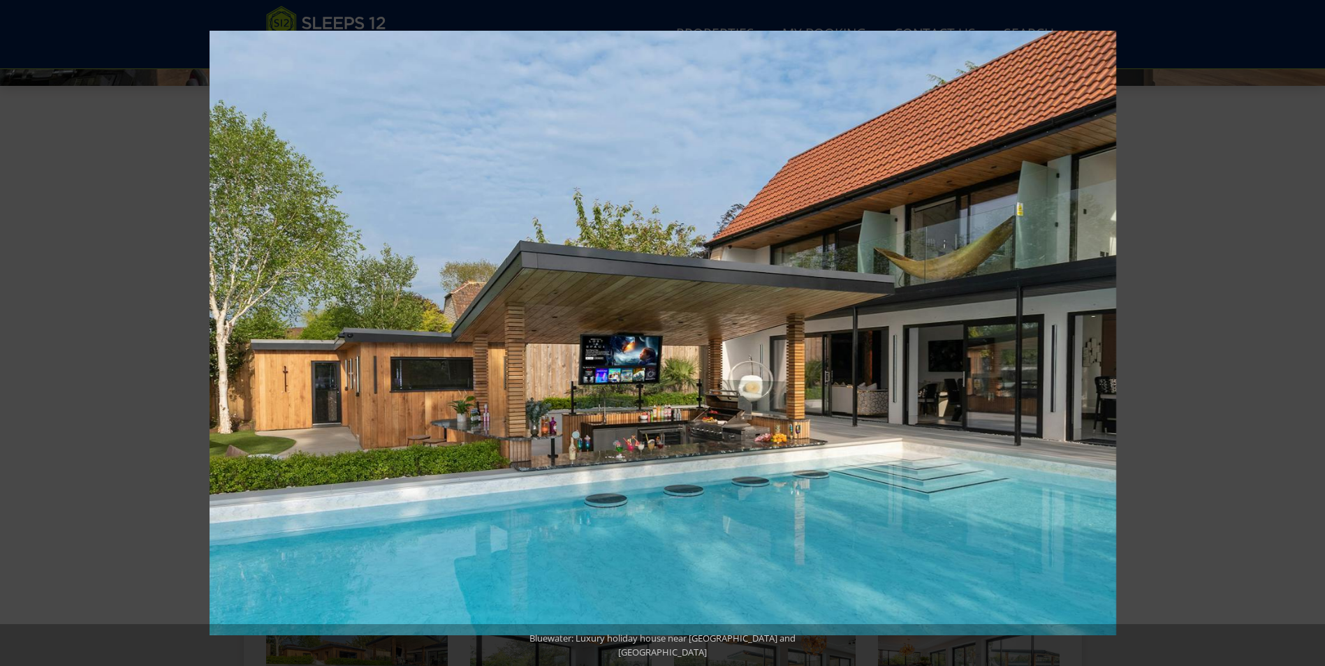
click at [1308, 333] on button at bounding box center [1300, 333] width 49 height 70
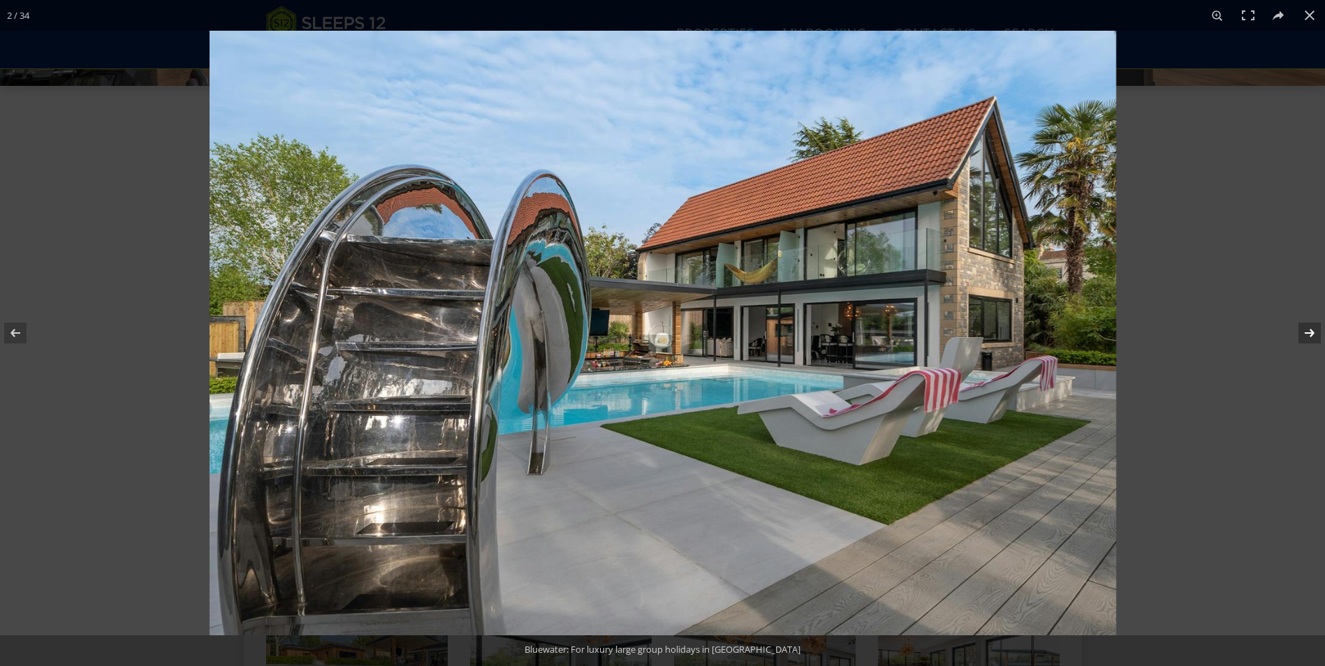
click at [1308, 330] on button at bounding box center [1300, 333] width 49 height 70
